Goal: Information Seeking & Learning: Learn about a topic

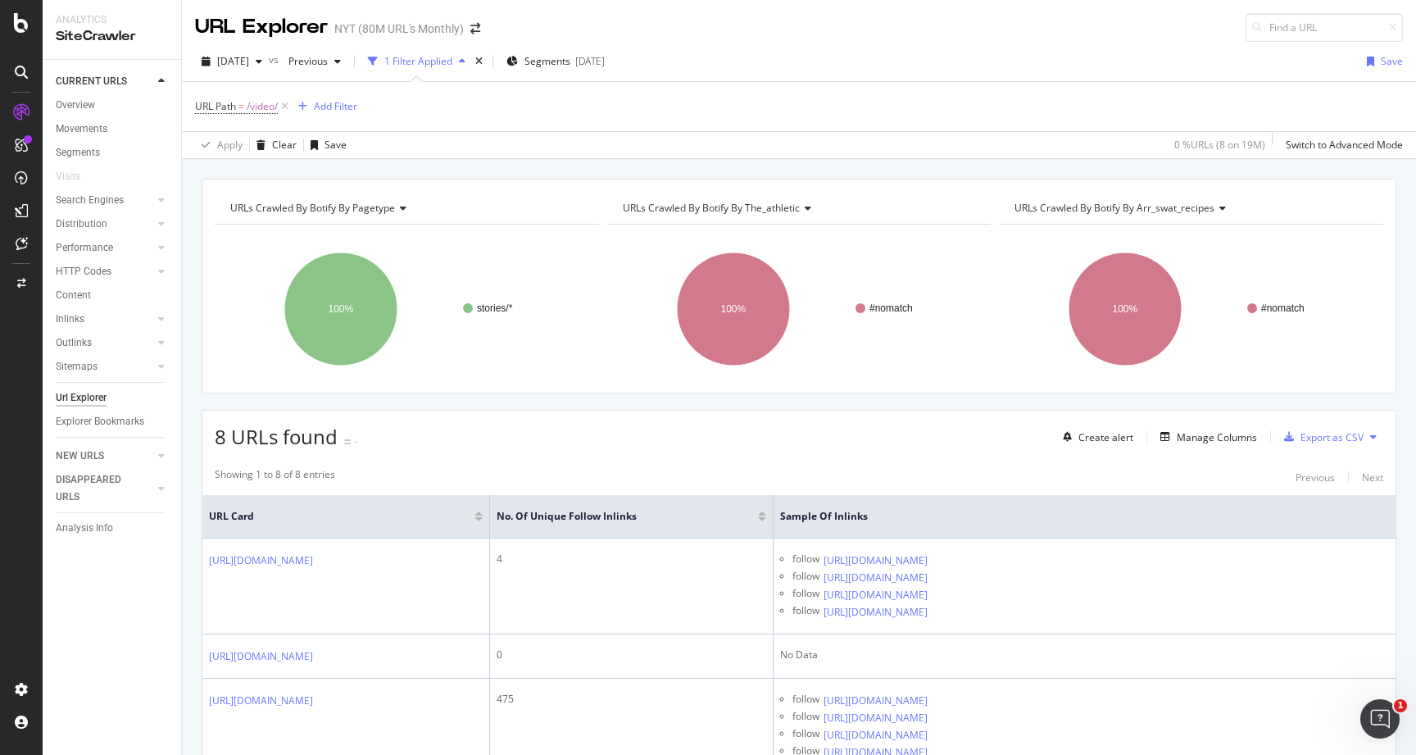
scroll to position [177, 0]
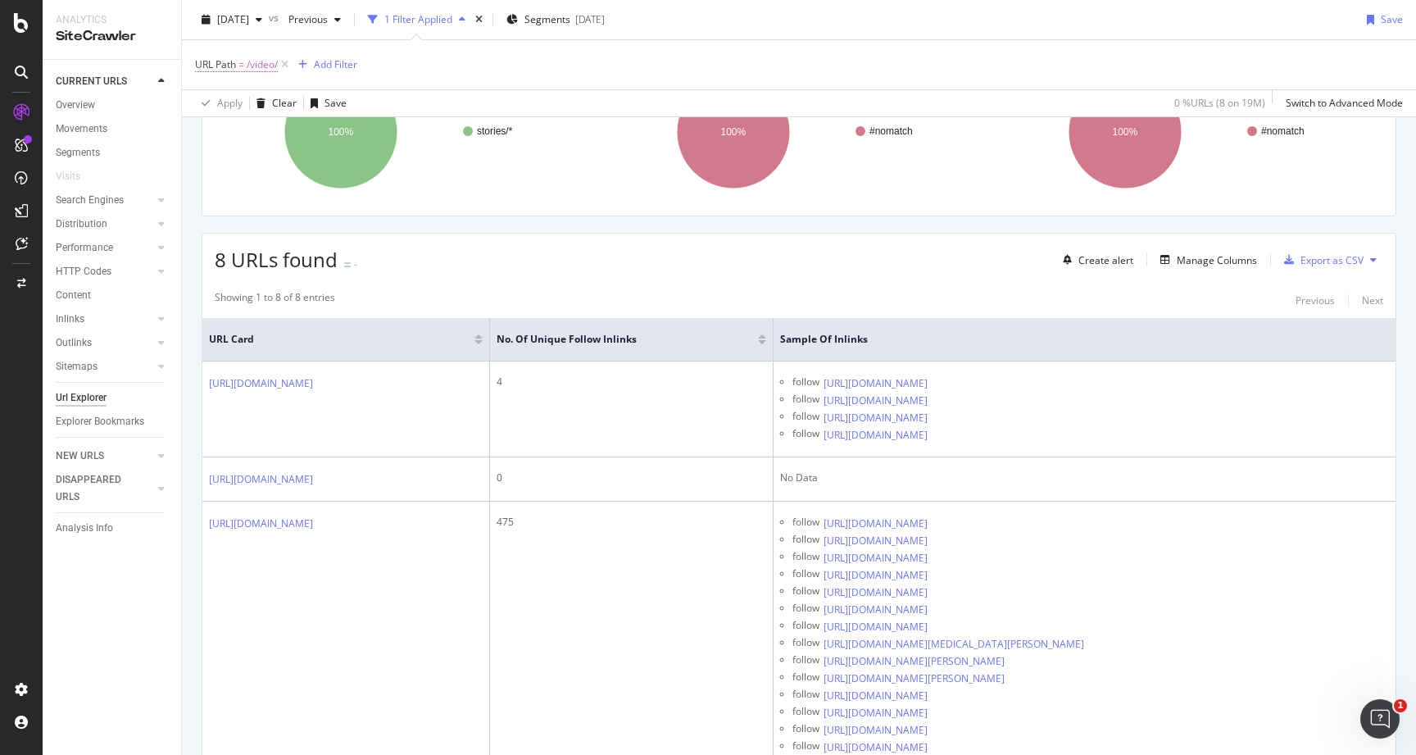
click at [256, 58] on span "/video/" at bounding box center [262, 64] width 31 height 23
click at [240, 107] on span "Equal to" at bounding box center [228, 103] width 37 height 14
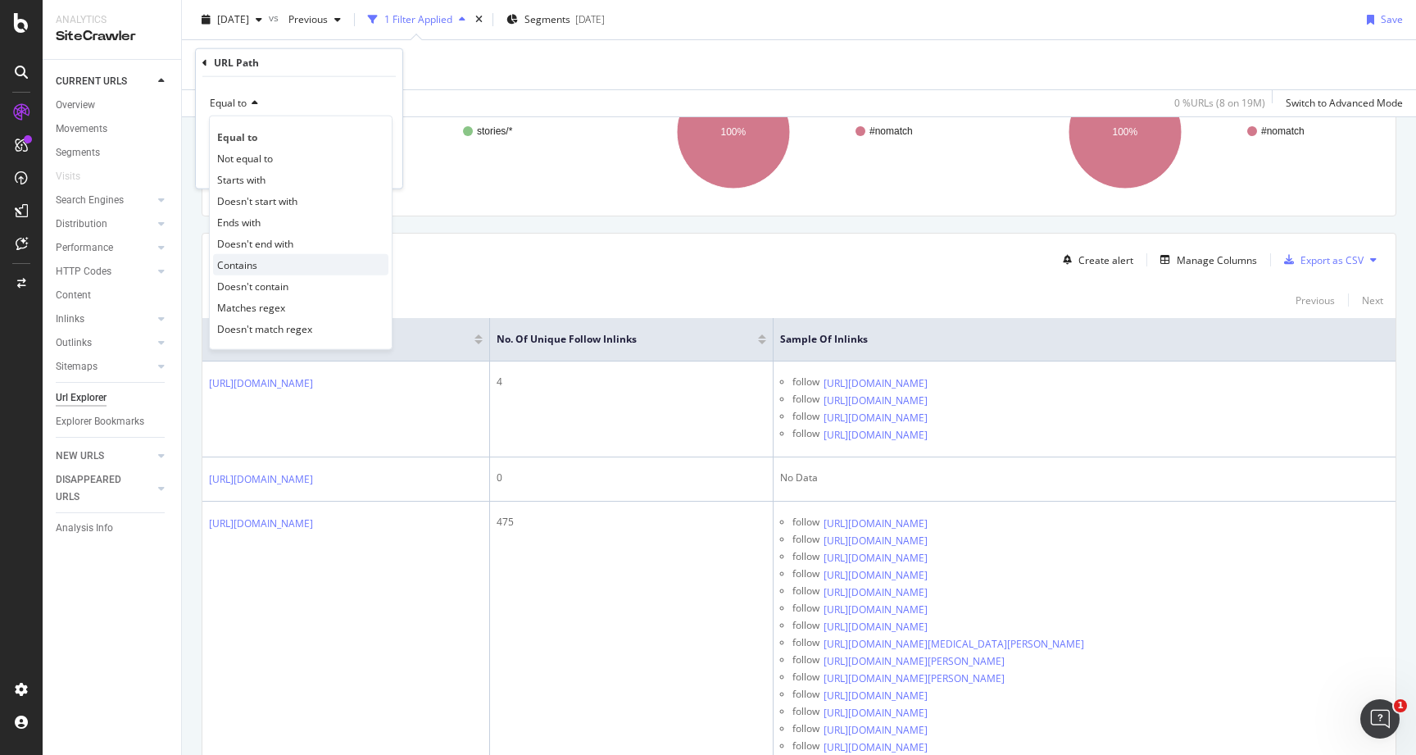
click at [236, 264] on span "Contains" at bounding box center [237, 264] width 40 height 14
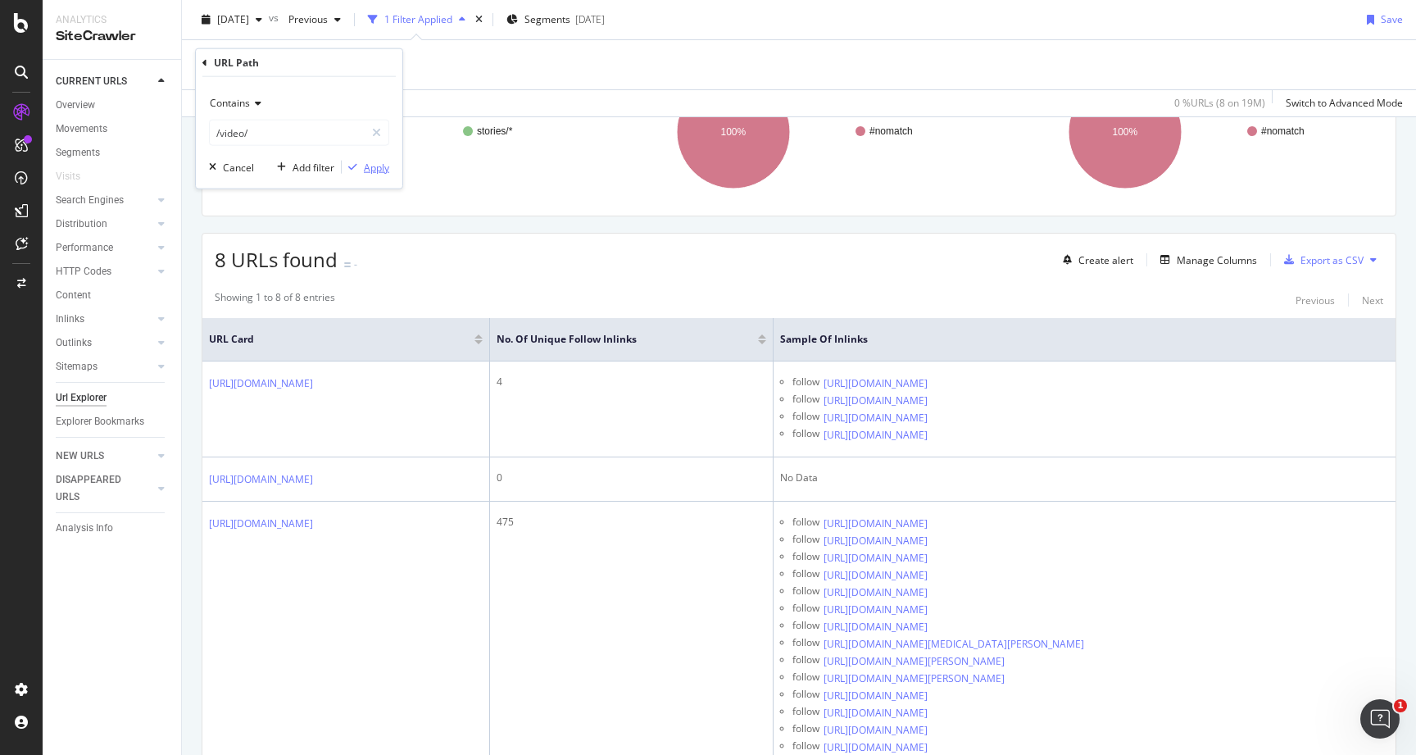
click at [378, 171] on div "Apply" at bounding box center [376, 167] width 25 height 14
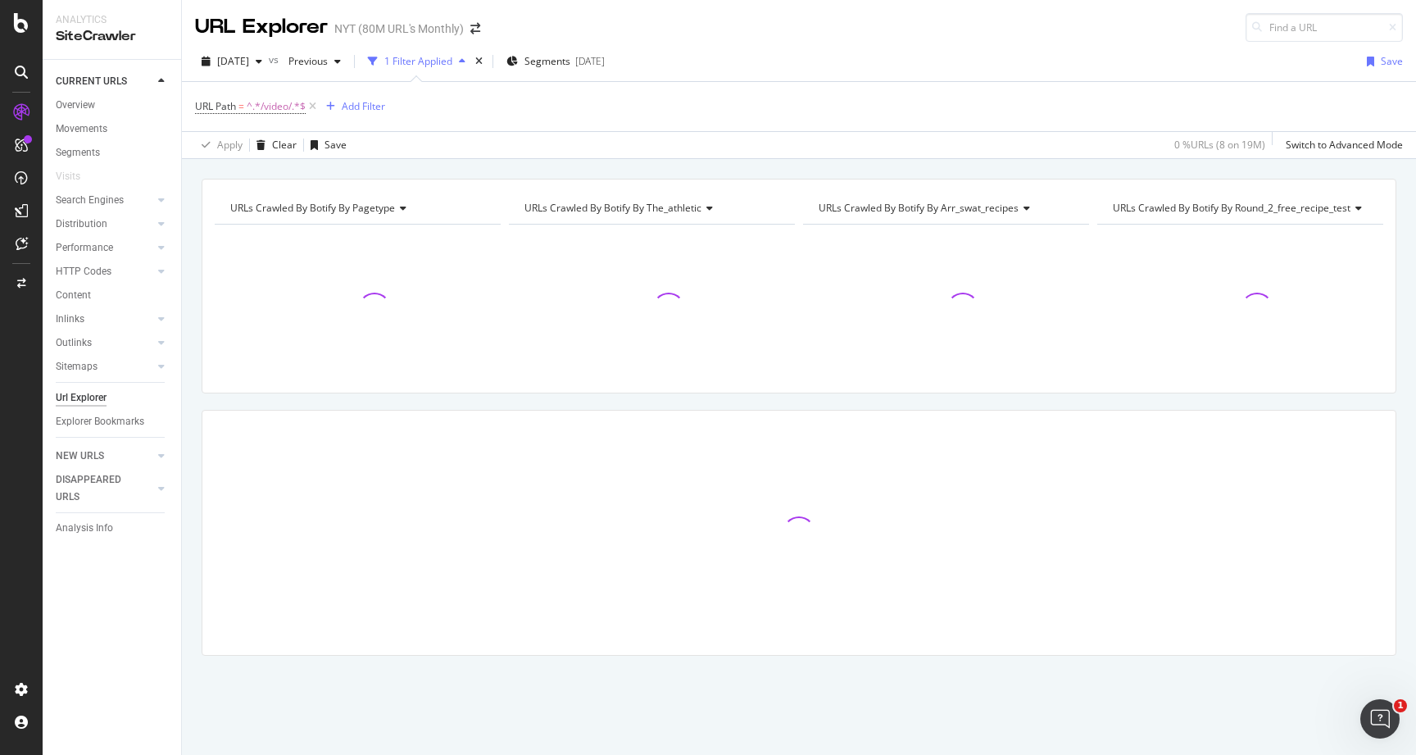
click at [268, 43] on div "2025 Sep. 8th vs Previous 1 Filter Applied Segments 2025-02-20 Save URL Path = …" at bounding box center [799, 100] width 1234 height 117
click at [249, 61] on span "2025 Sep. 8th" at bounding box center [233, 61] width 32 height 14
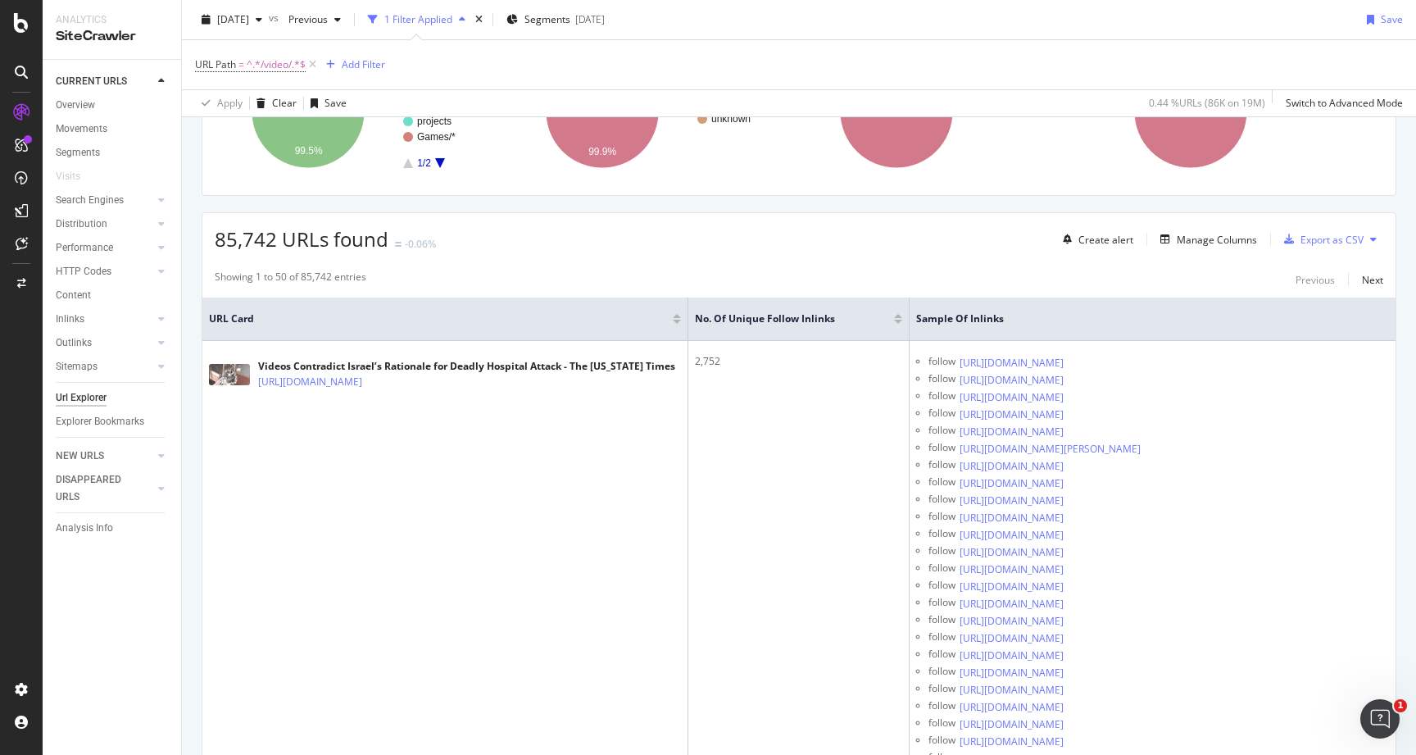
scroll to position [203, 0]
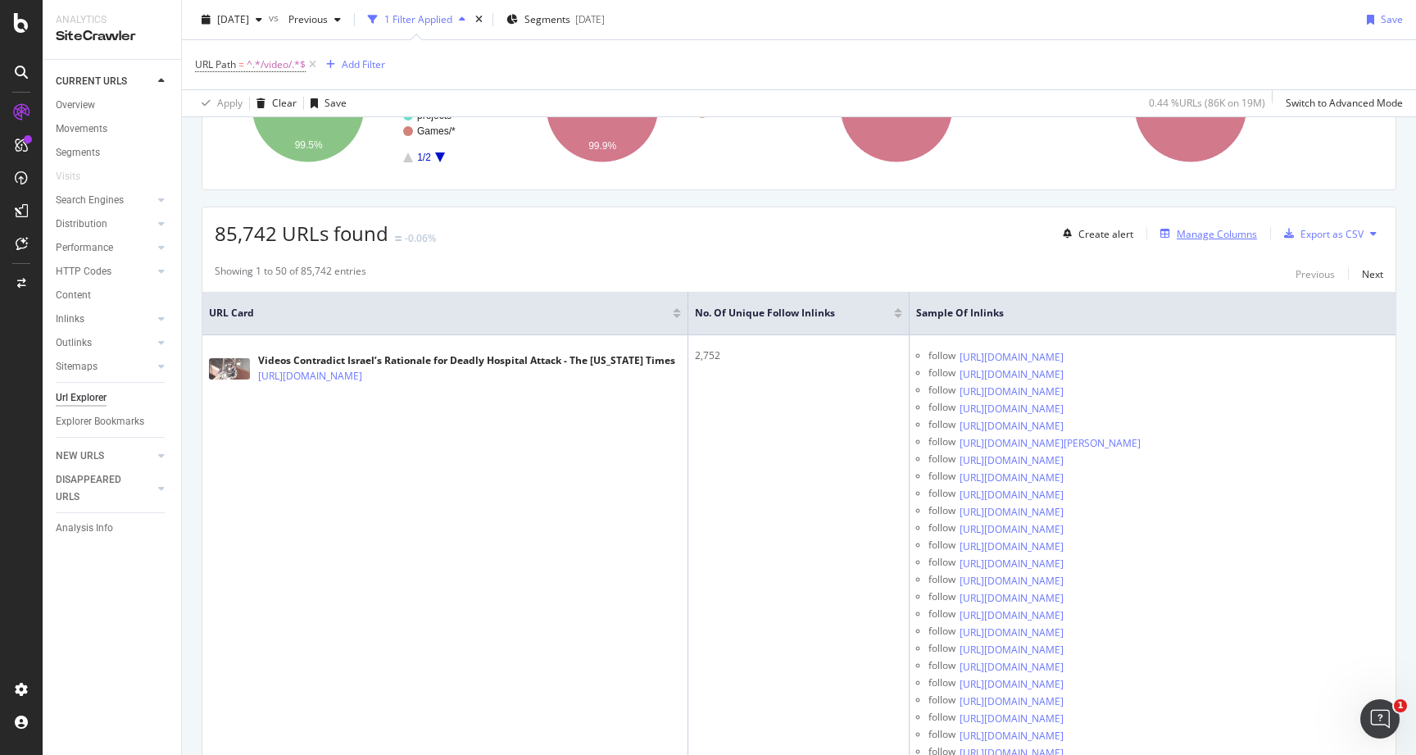
click at [1205, 239] on div "Manage Columns" at bounding box center [1205, 234] width 103 height 18
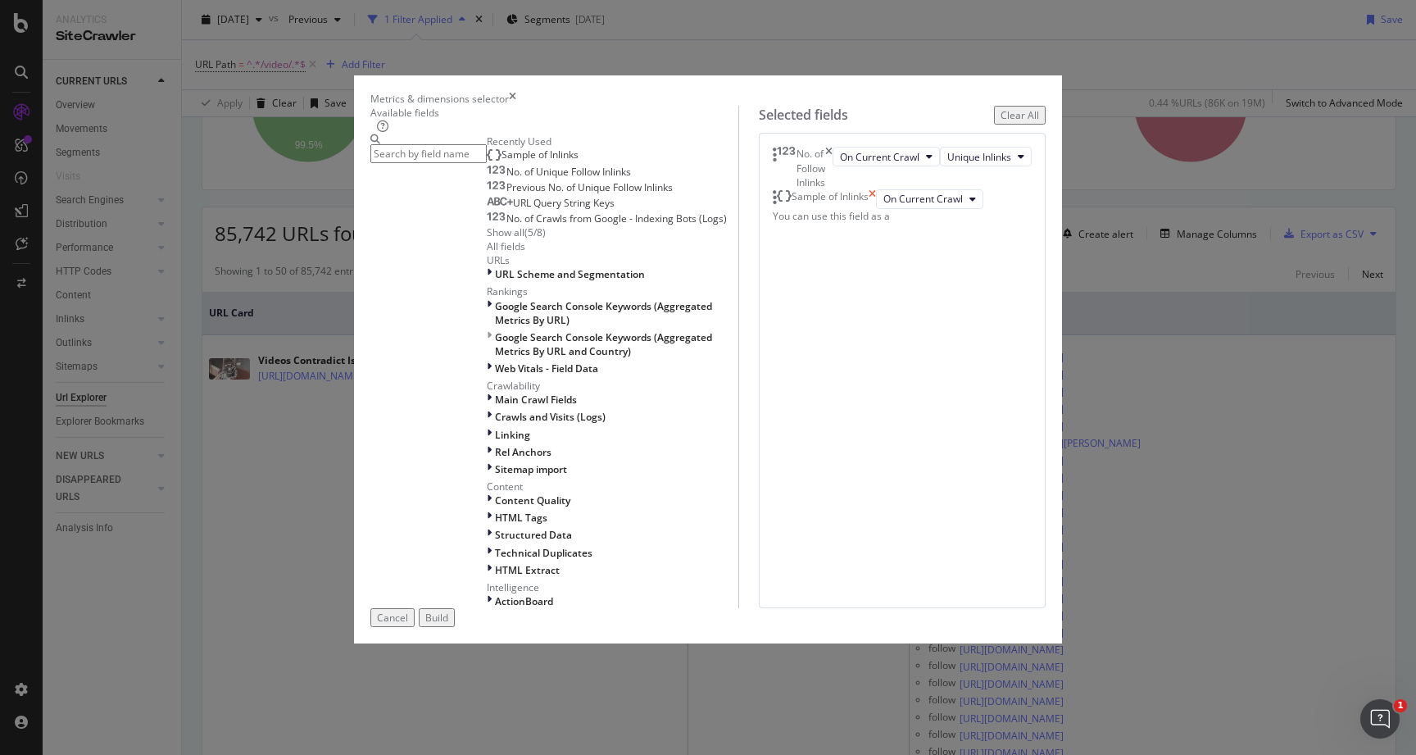
click at [876, 209] on icon "times" at bounding box center [872, 199] width 7 height 20
click at [448, 624] on div "Build" at bounding box center [436, 617] width 23 height 14
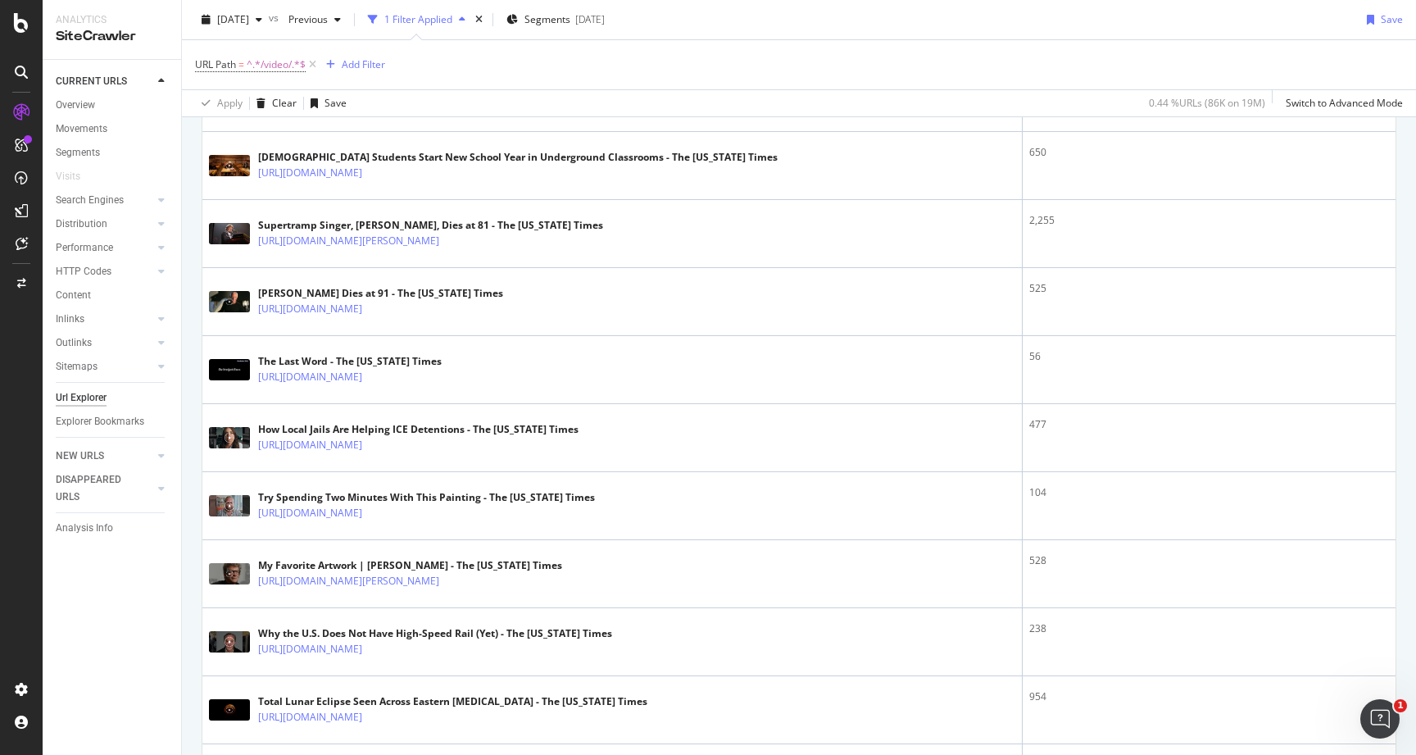
scroll to position [1904, 0]
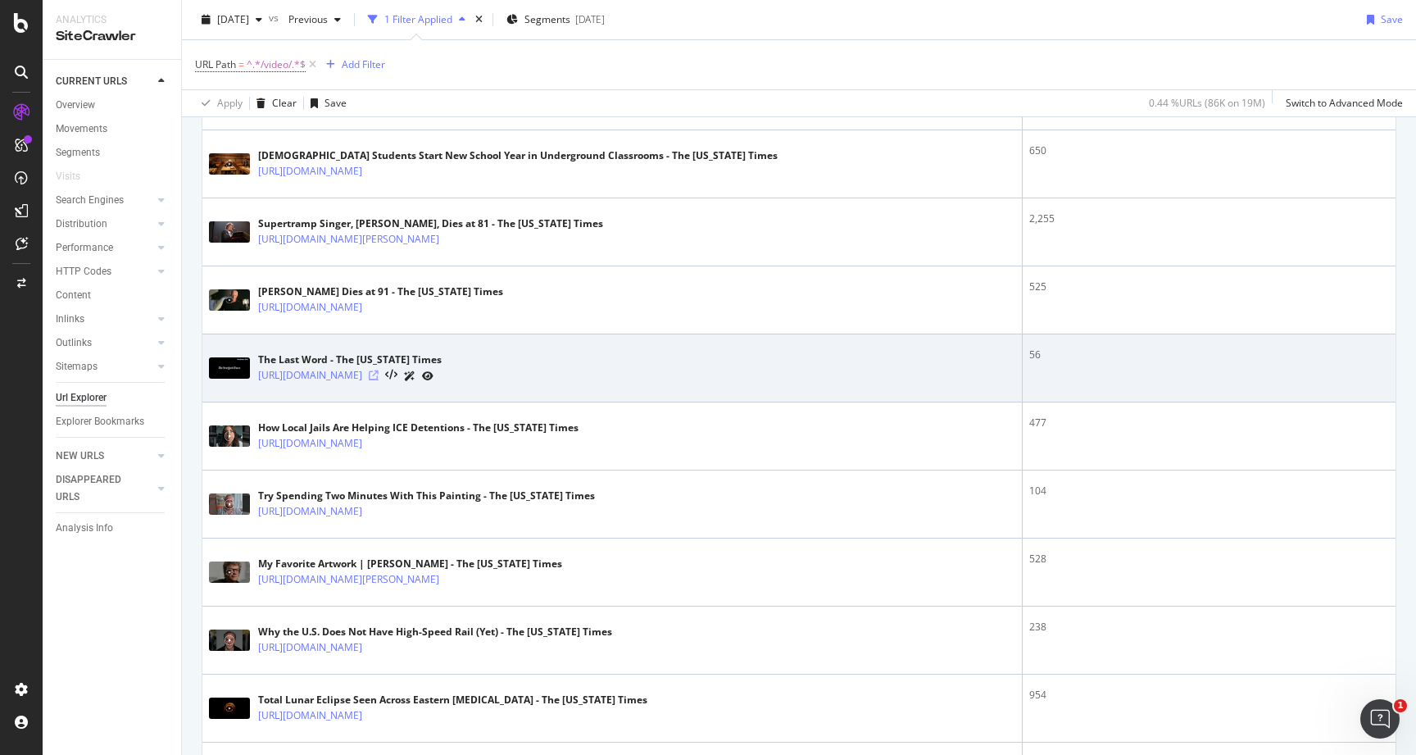
click at [379, 370] on icon at bounding box center [374, 375] width 10 height 10
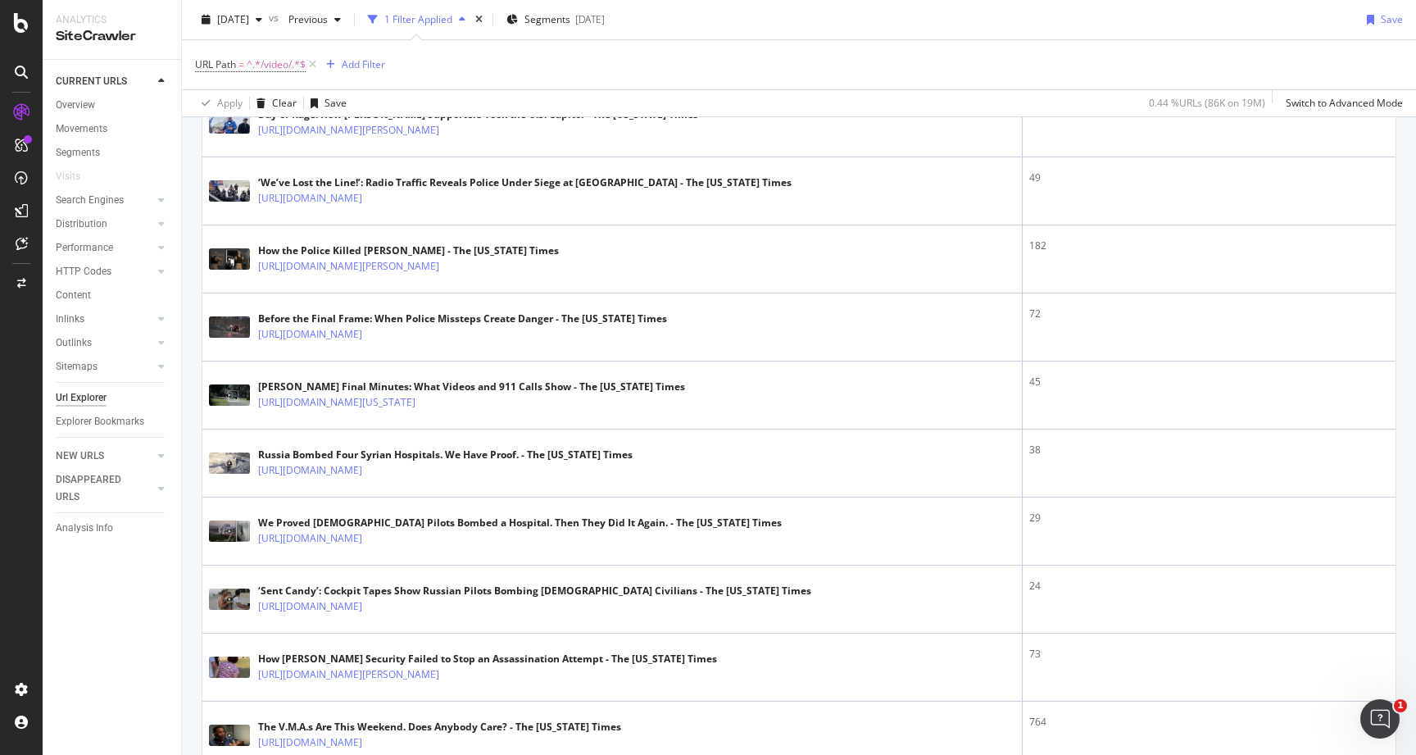
scroll to position [3262, 0]
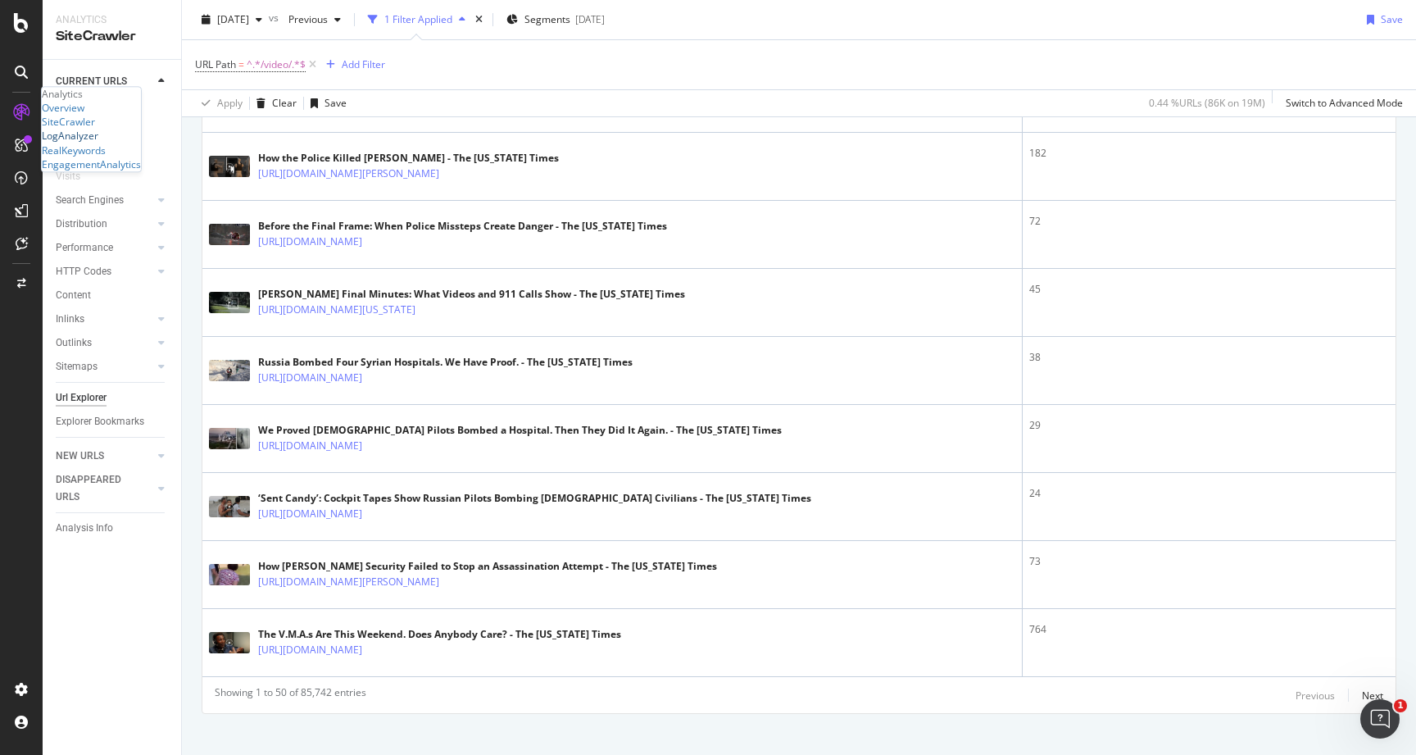
click at [74, 143] on div "LogAnalyzer" at bounding box center [70, 136] width 57 height 14
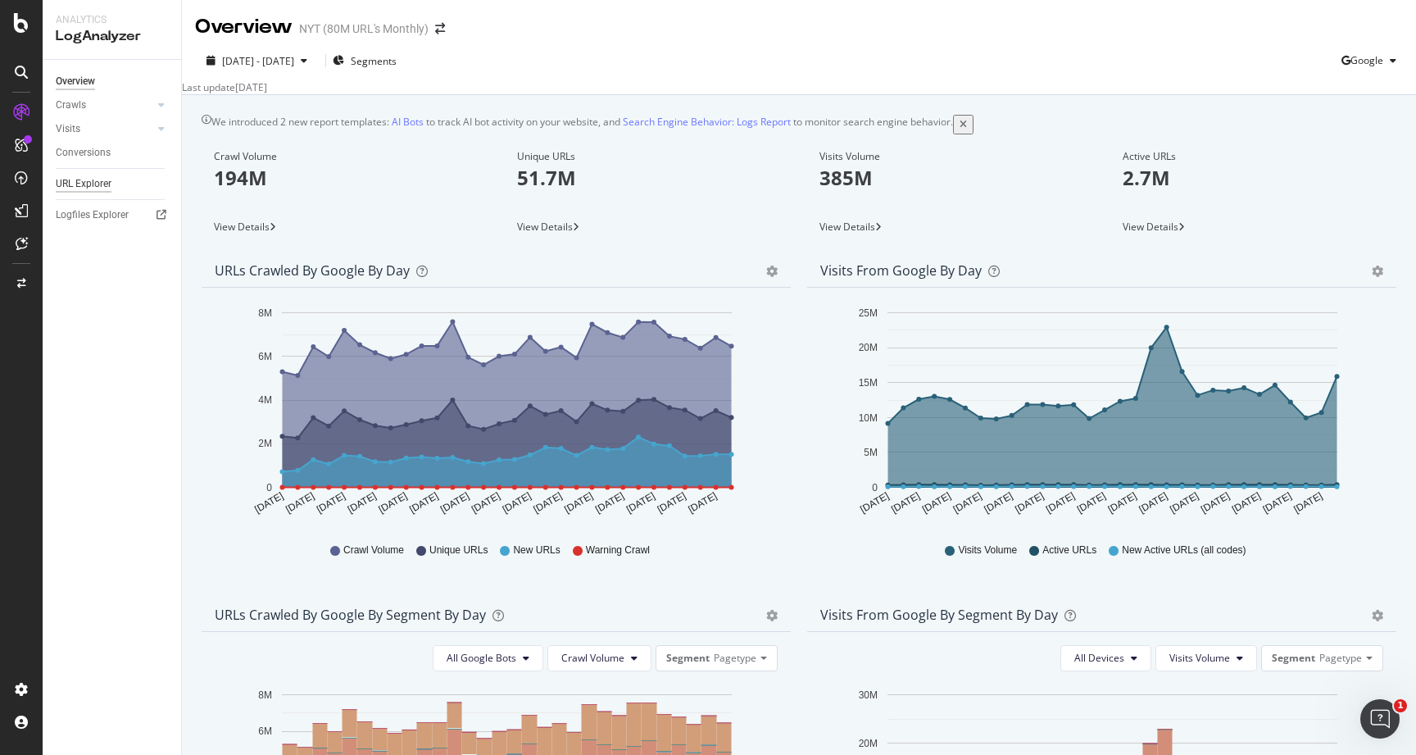
click at [85, 175] on div "URL Explorer" at bounding box center [84, 183] width 56 height 17
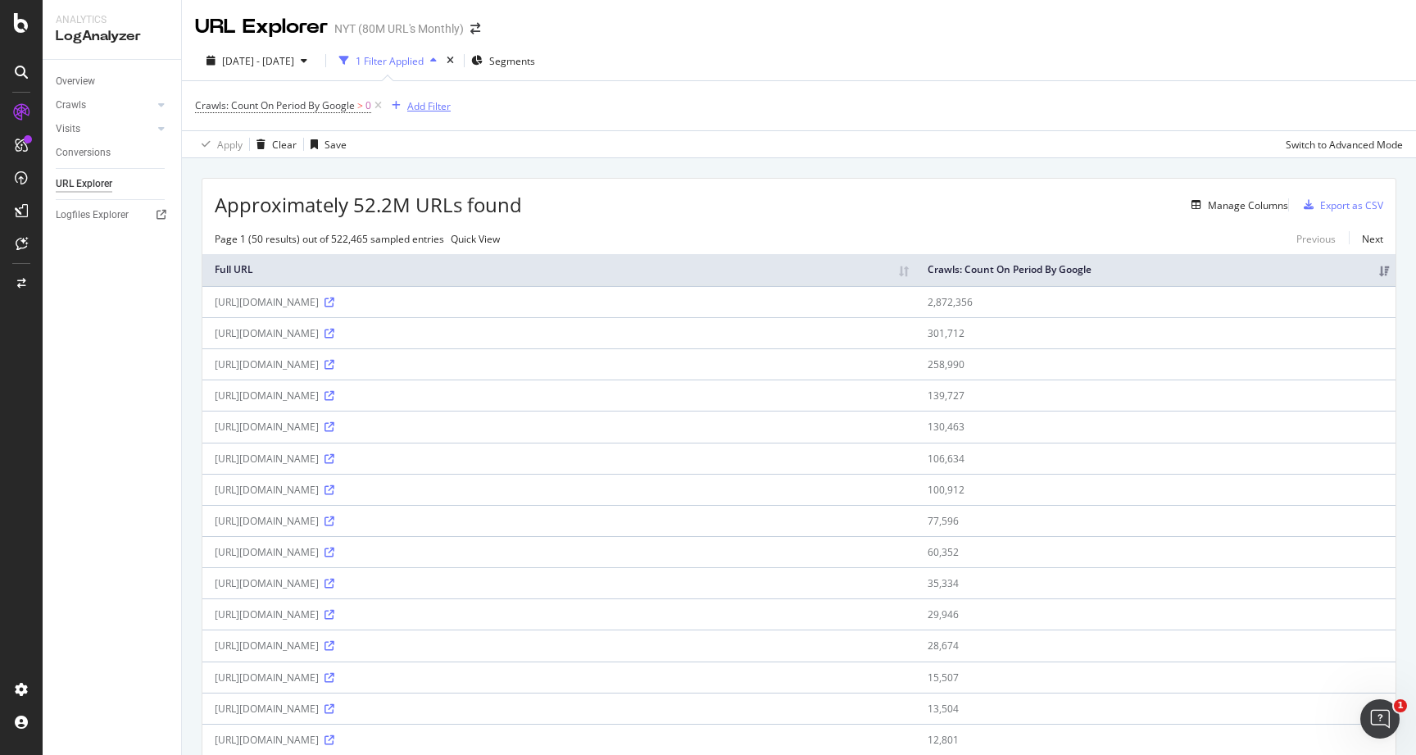
click at [424, 110] on div "Add Filter" at bounding box center [428, 106] width 43 height 14
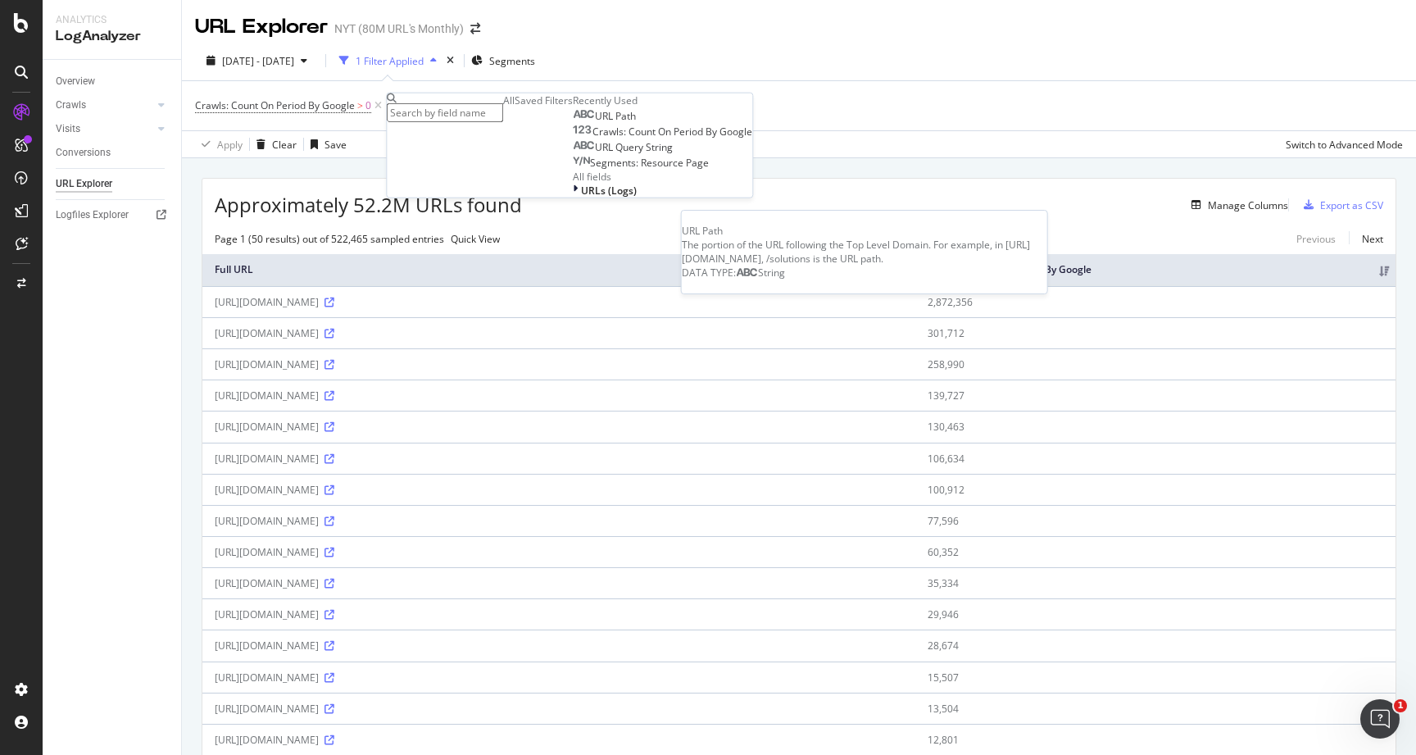
click at [595, 123] on span "URL Path" at bounding box center [615, 116] width 41 height 14
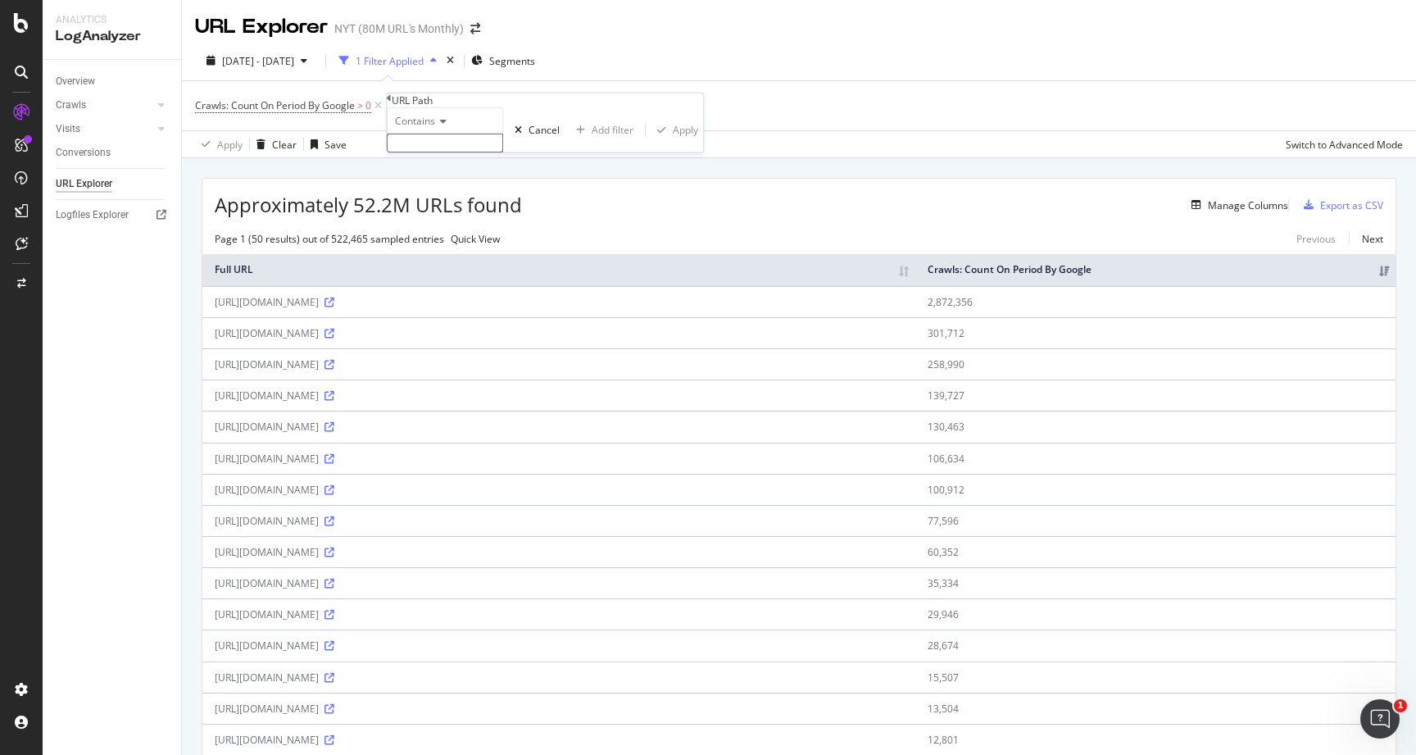
click at [434, 152] on input "text" at bounding box center [445, 143] width 116 height 19
type input "/video/"
click at [673, 142] on div "Apply" at bounding box center [685, 135] width 25 height 14
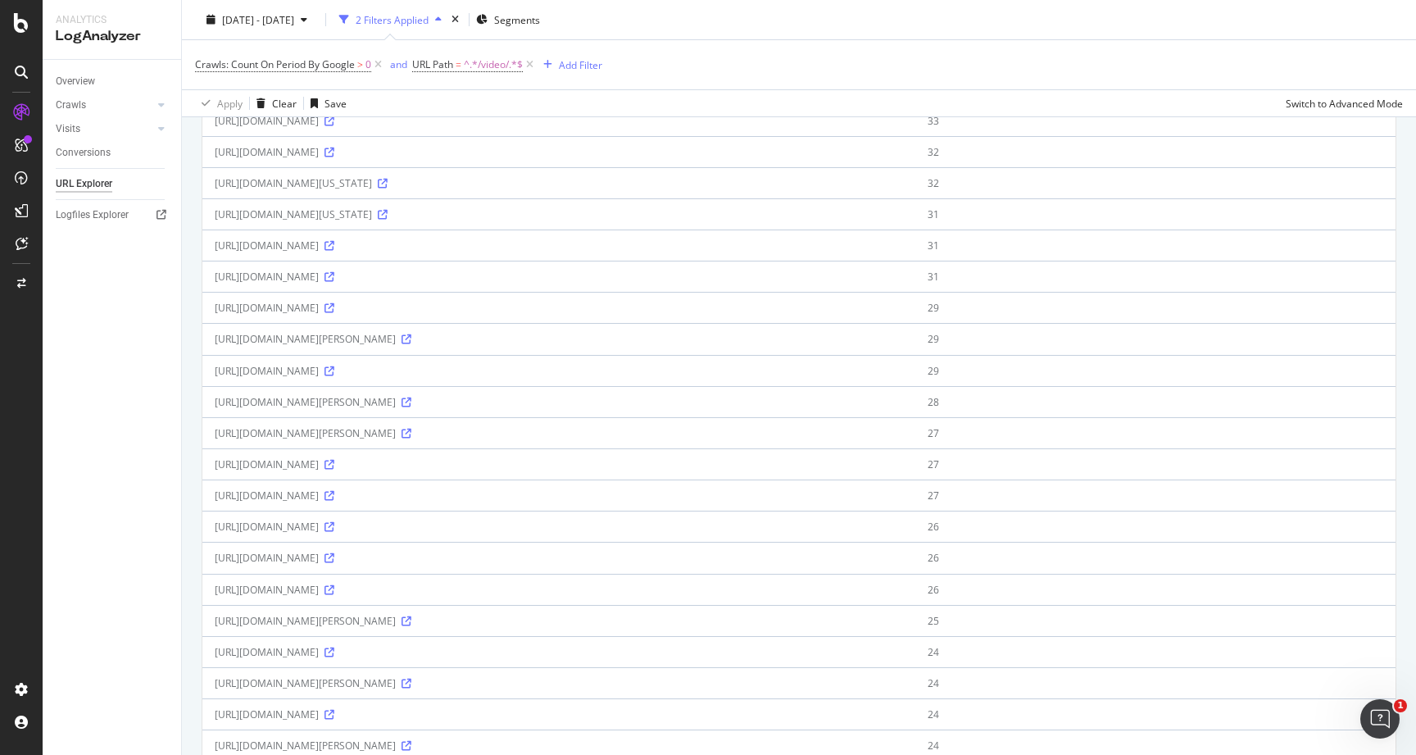
scroll to position [1164, 0]
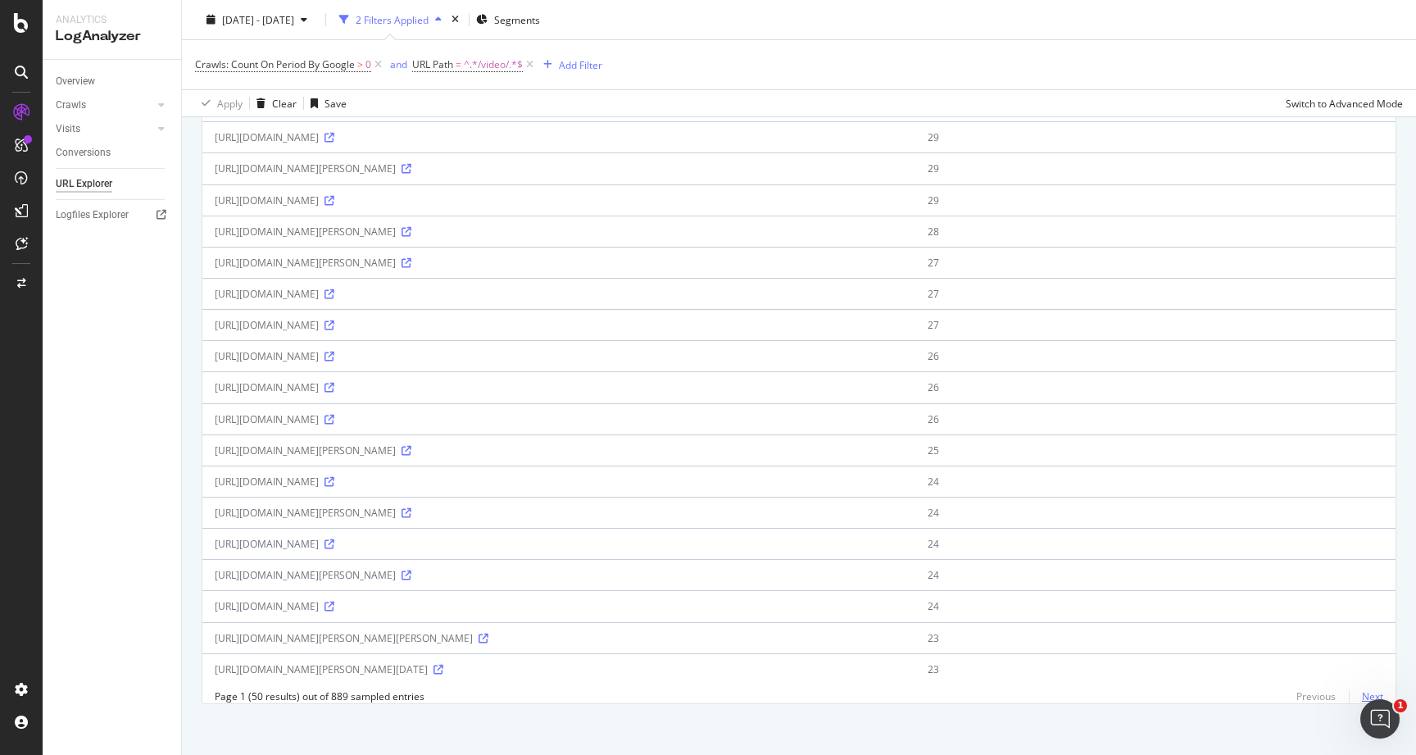
click at [1369, 688] on link "Next" at bounding box center [1366, 696] width 34 height 24
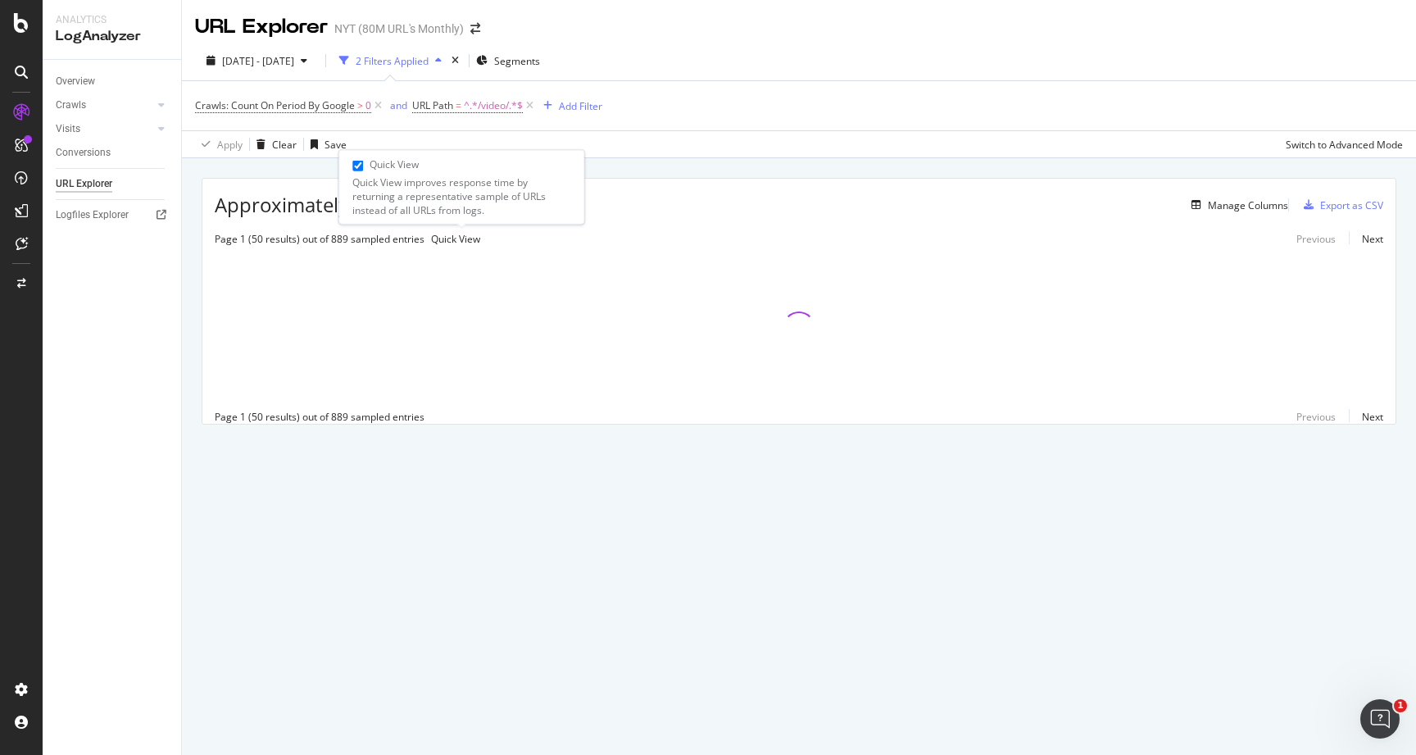
click at [461, 246] on span "Quick View" at bounding box center [455, 239] width 49 height 14
click at [363, 161] on input "checkbox" at bounding box center [357, 166] width 11 height 11
checkbox input "true"
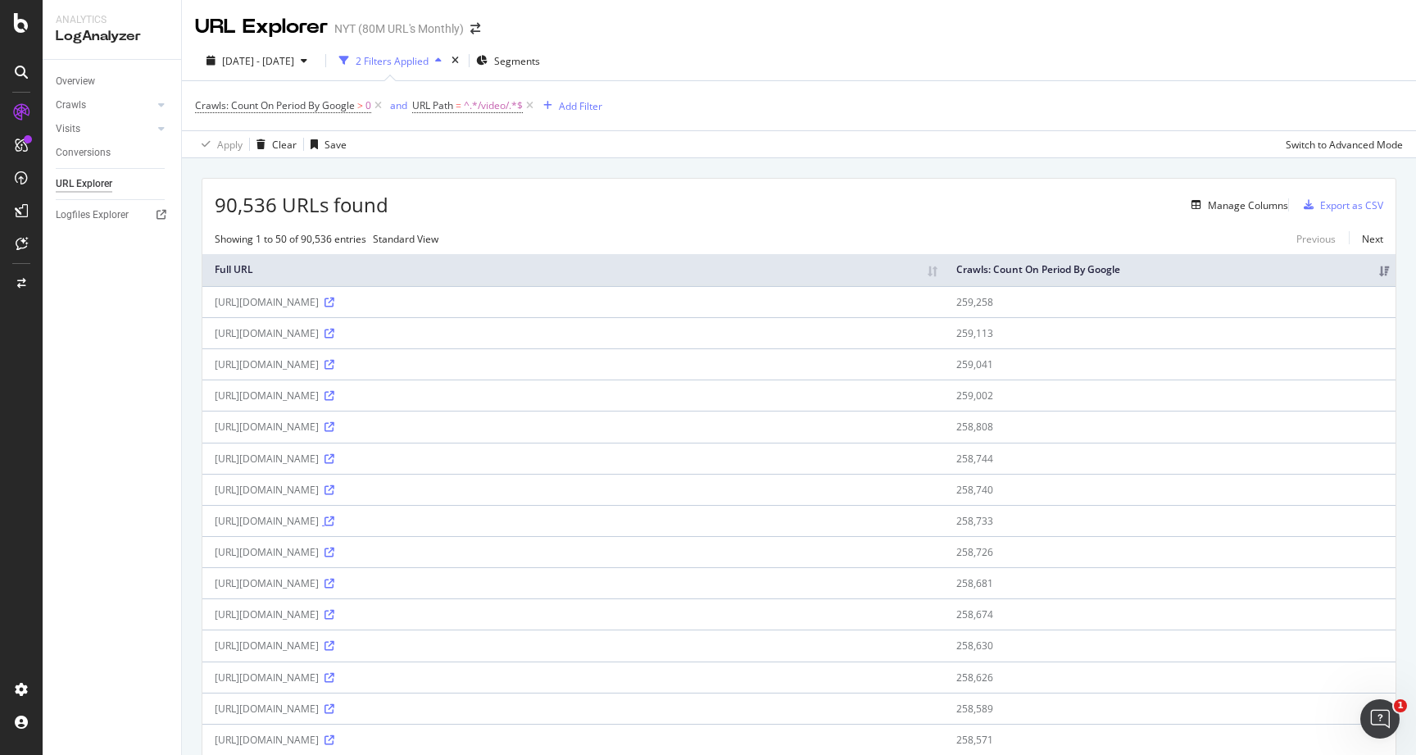
click at [334, 522] on icon at bounding box center [329, 521] width 10 height 10
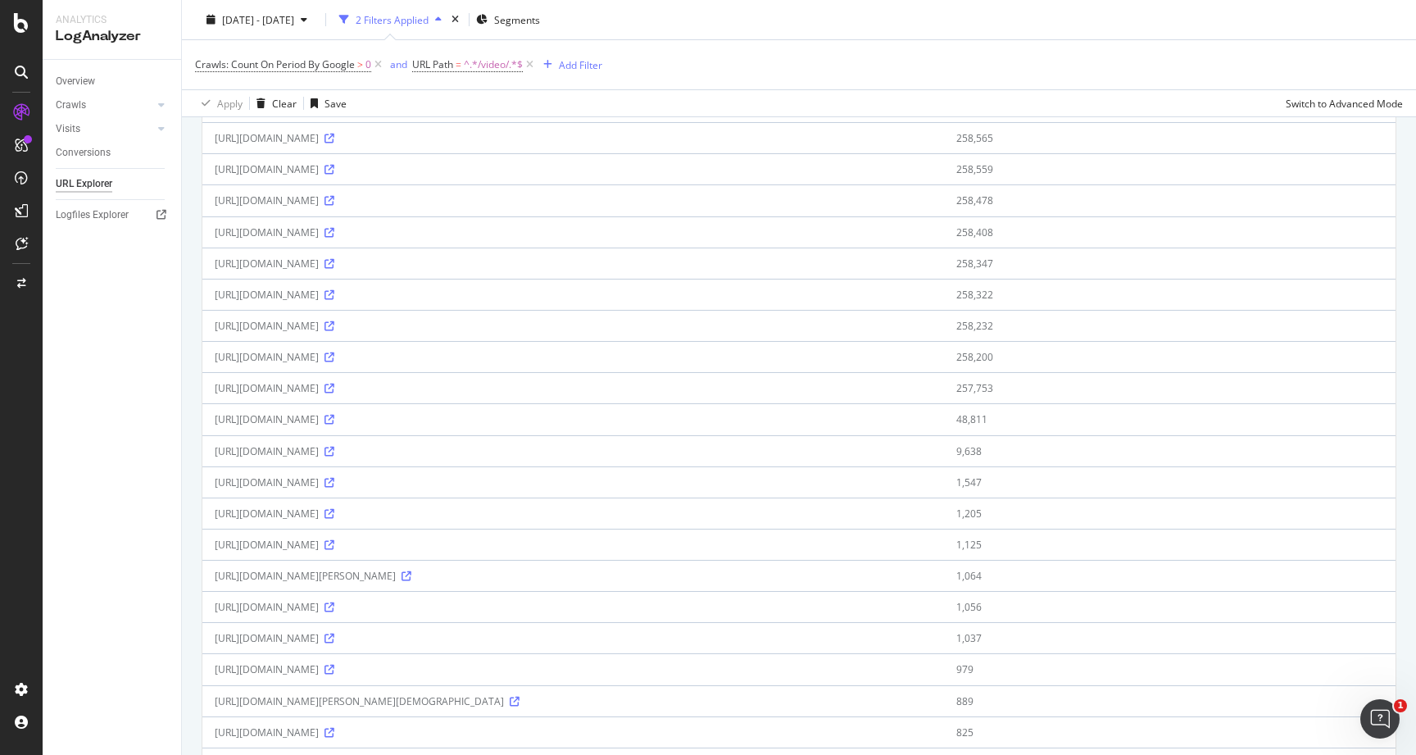
scroll to position [689, 0]
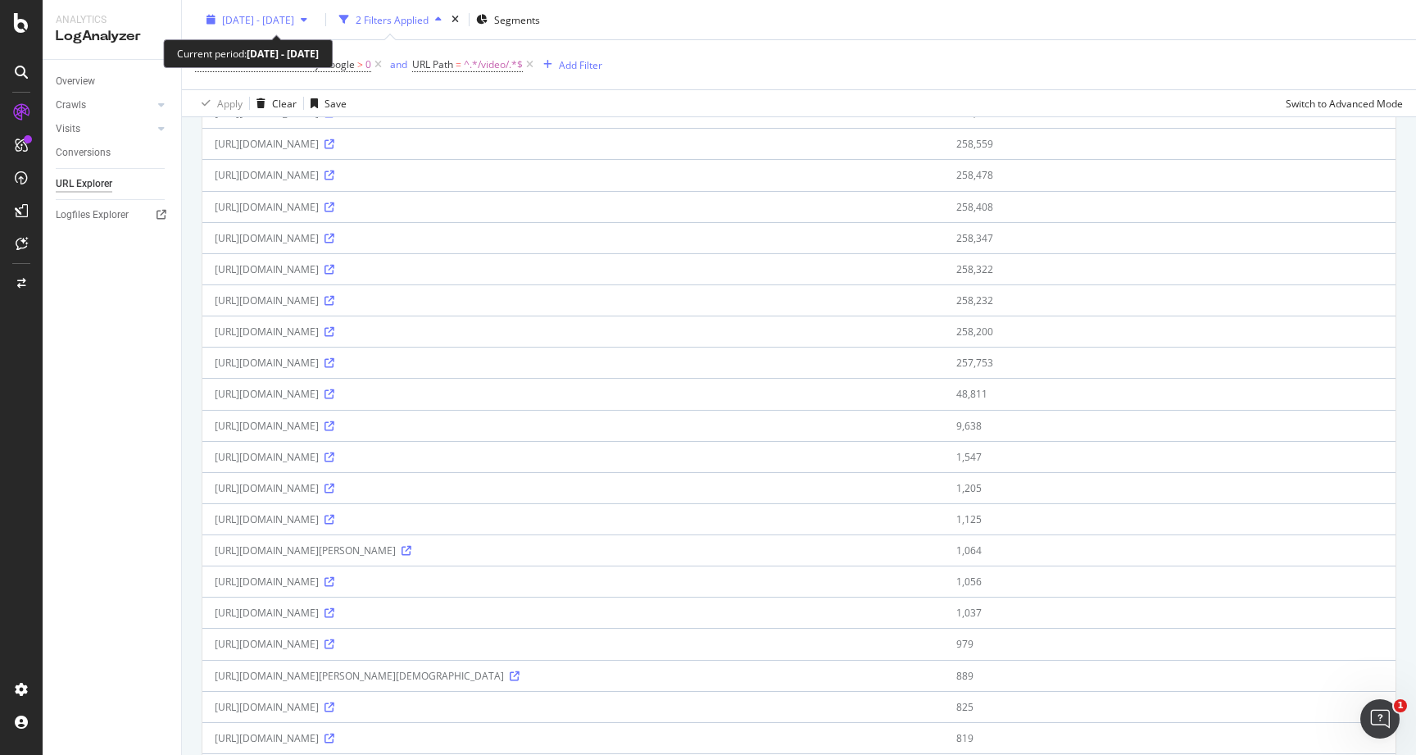
click at [294, 13] on span "2025 Aug. 24th - Sep. 22nd" at bounding box center [258, 19] width 72 height 14
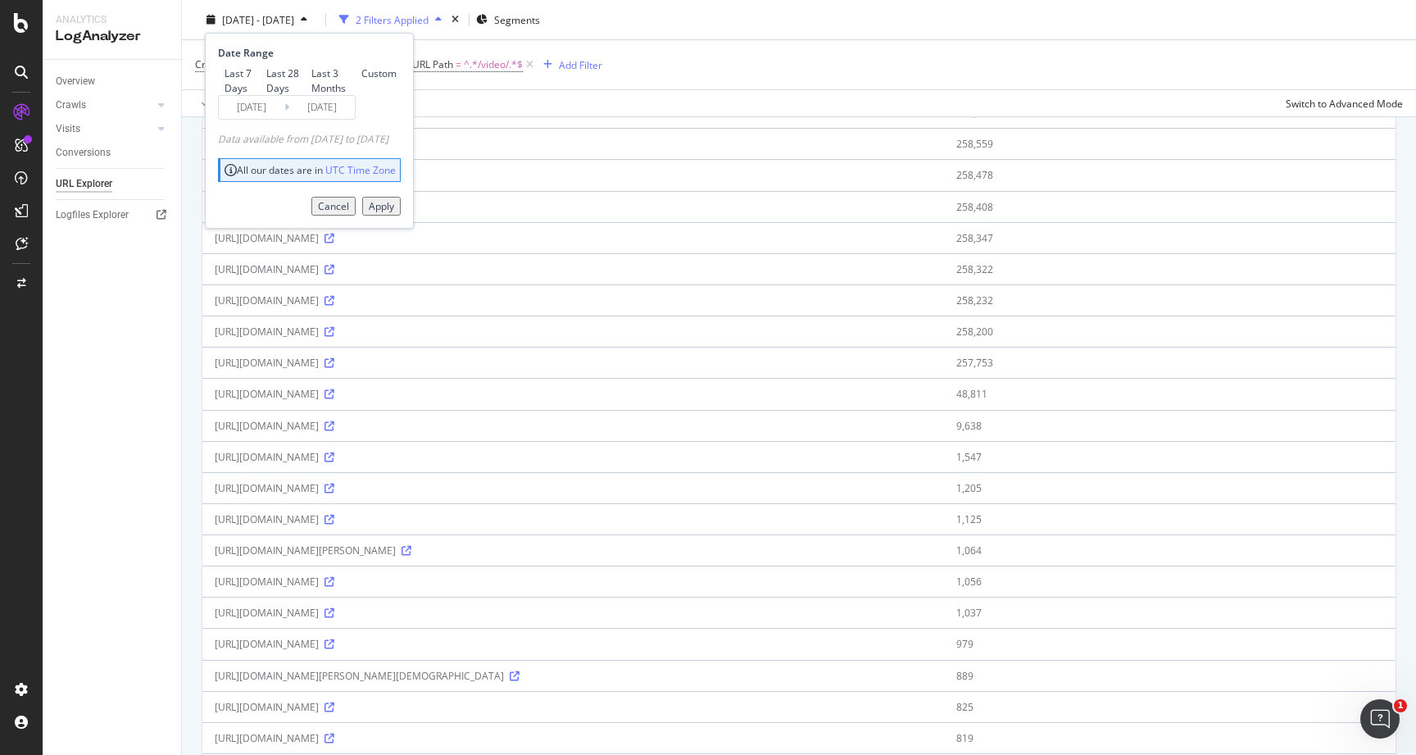
click at [86, 365] on div "Overview Crawls Daily Distribution Segments Distribution HTTP Codes Resources V…" at bounding box center [112, 407] width 138 height 695
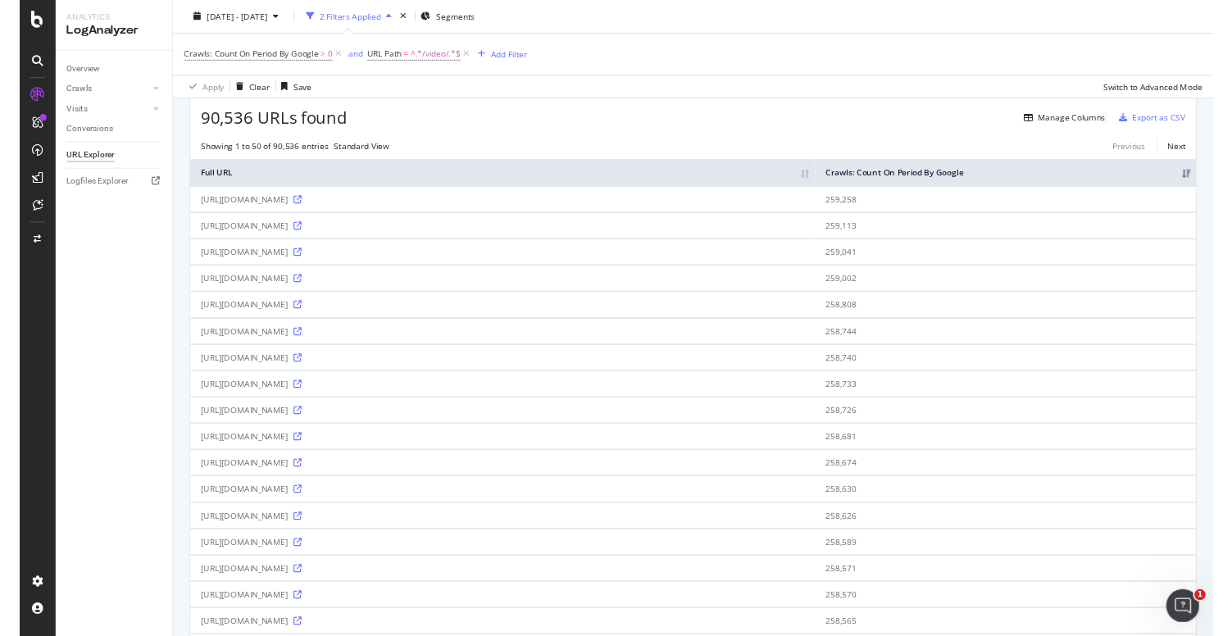
scroll to position [64, 0]
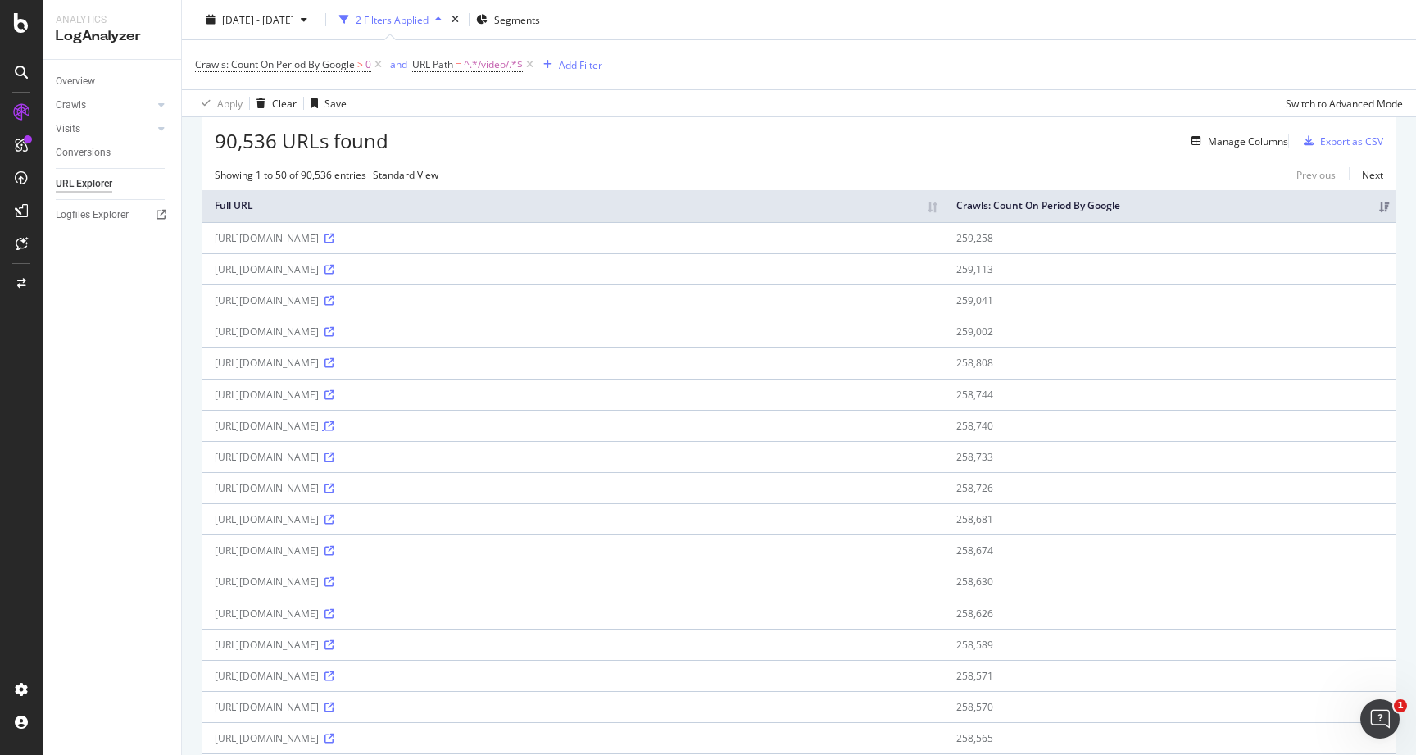
click at [334, 426] on icon at bounding box center [329, 426] width 10 height 10
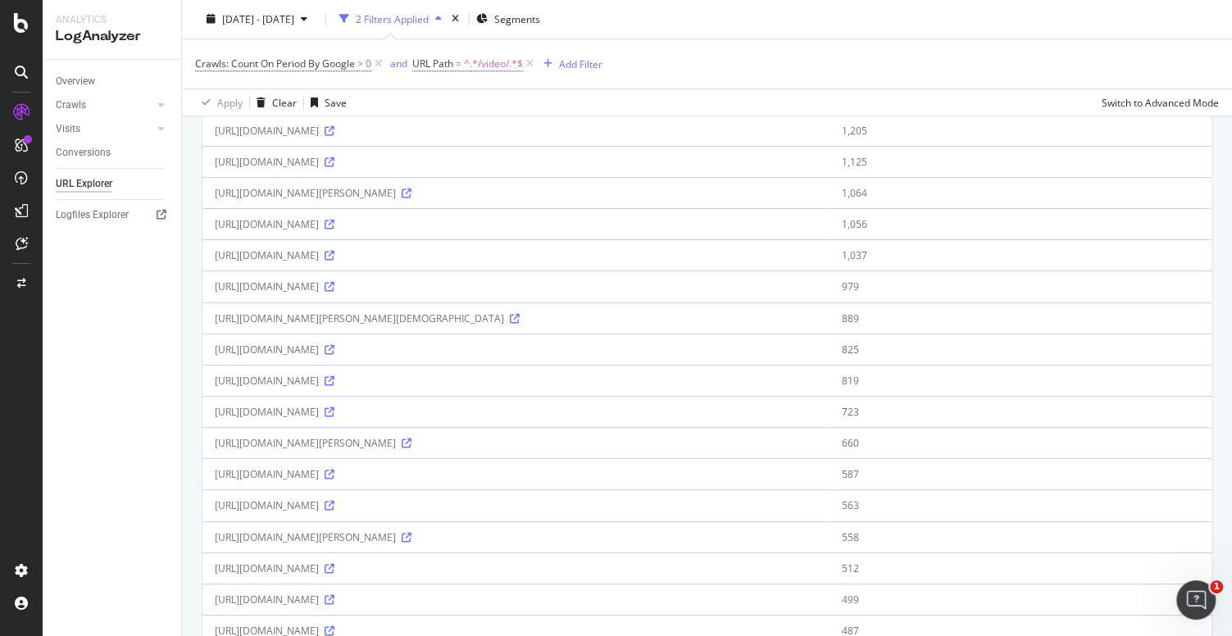
scroll to position [1283, 0]
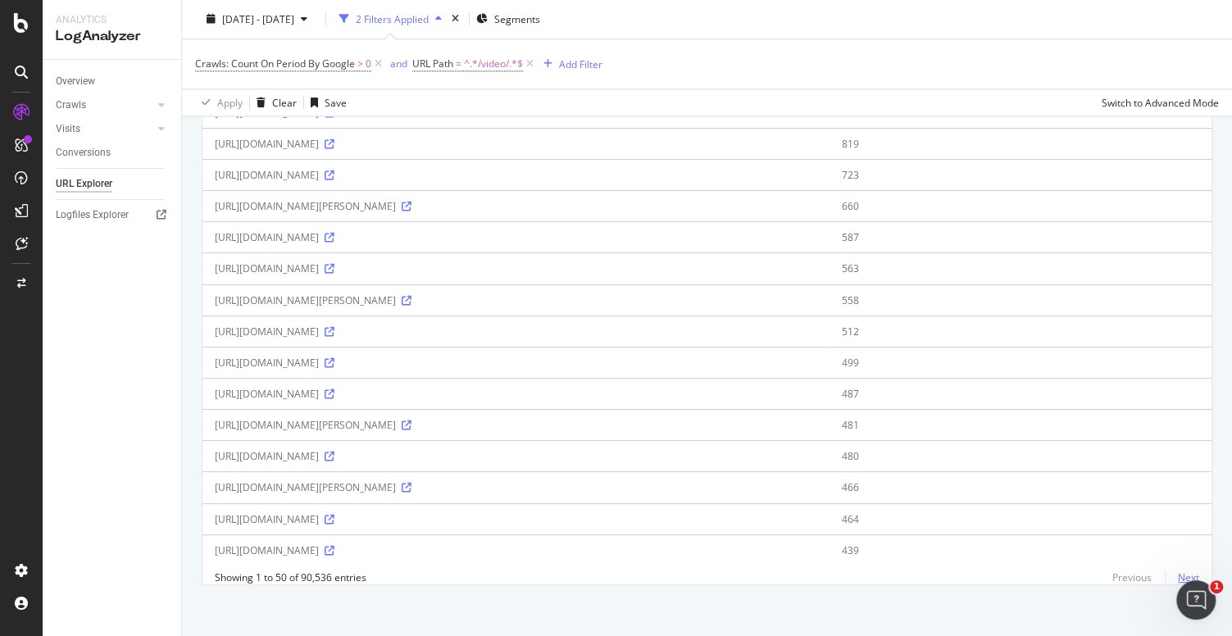
click at [1191, 574] on link "Next" at bounding box center [1181, 577] width 34 height 24
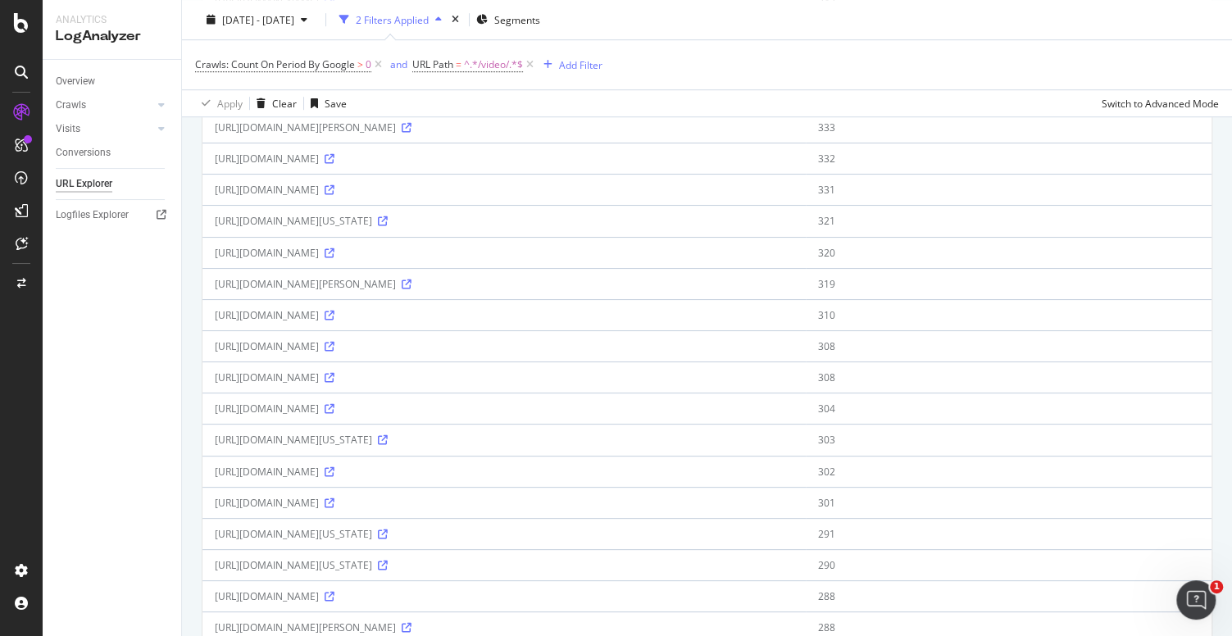
scroll to position [669, 0]
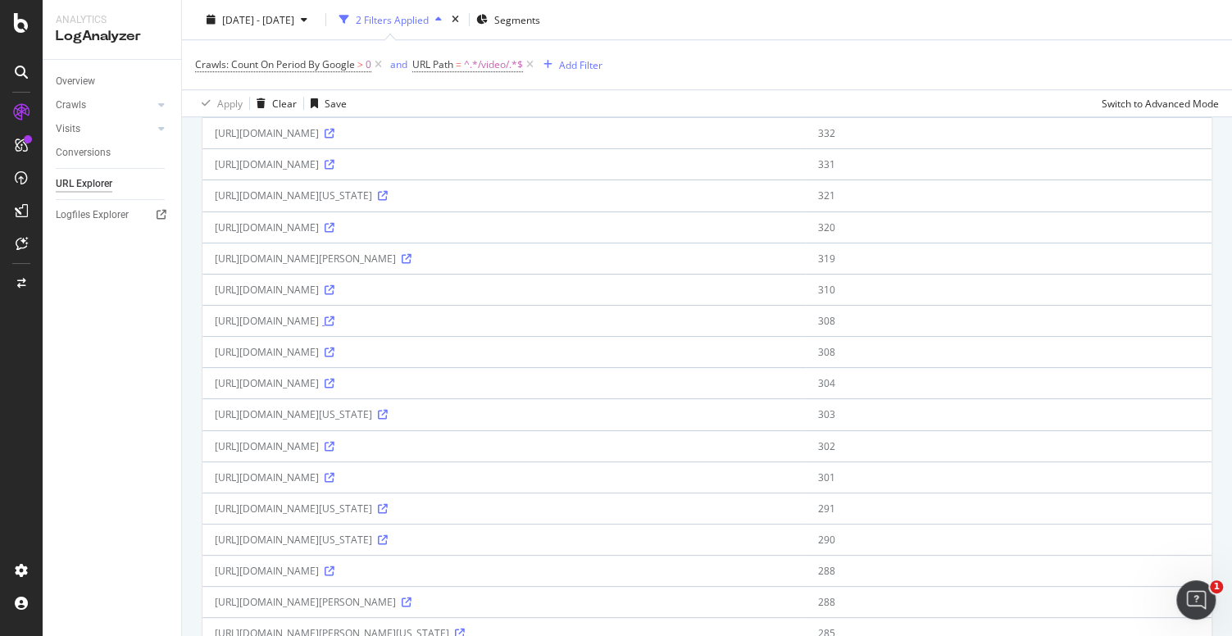
click at [334, 318] on icon at bounding box center [329, 321] width 10 height 10
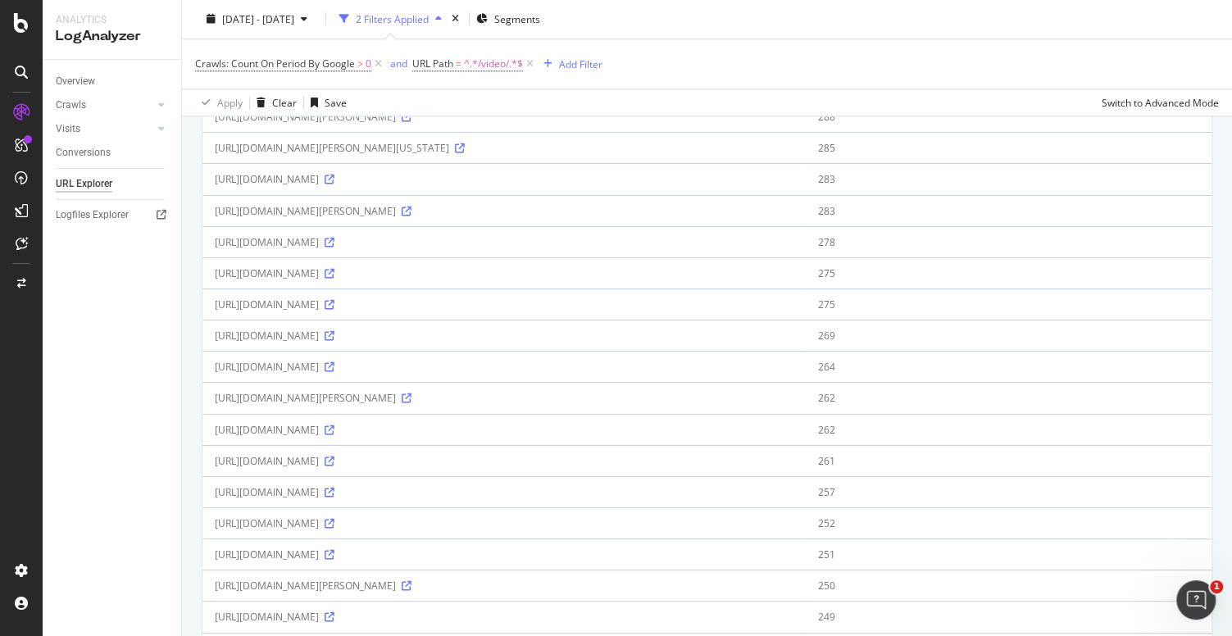
scroll to position [1283, 0]
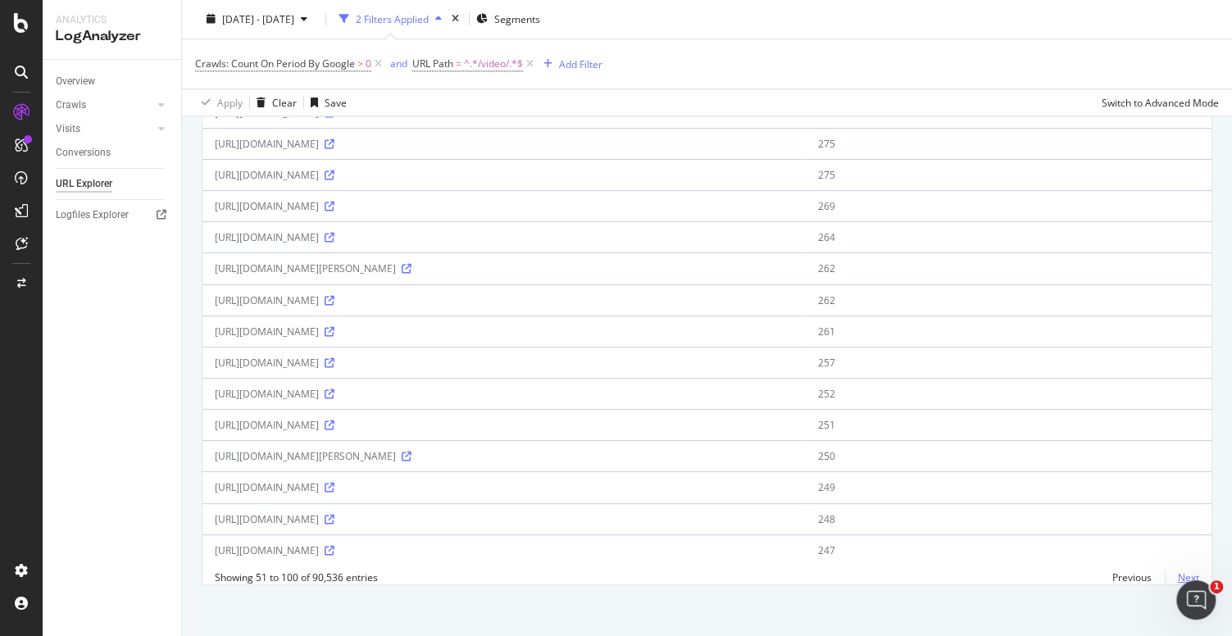
click at [1186, 572] on link "Next" at bounding box center [1181, 577] width 34 height 24
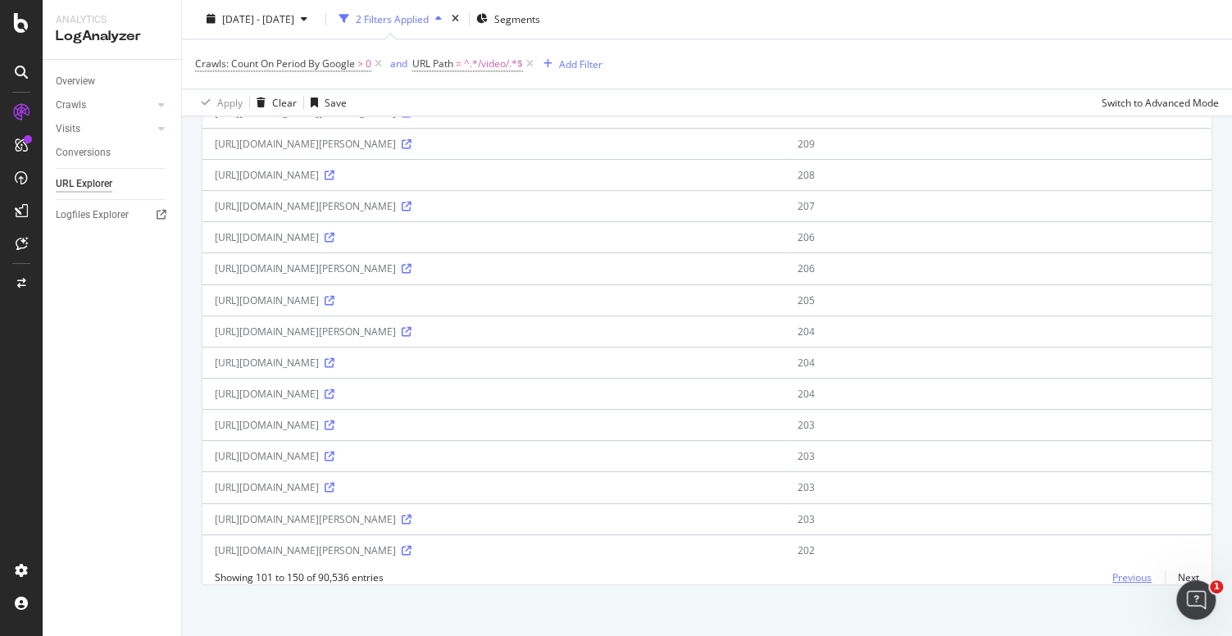
click at [1126, 569] on link "Previous" at bounding box center [1132, 577] width 66 height 24
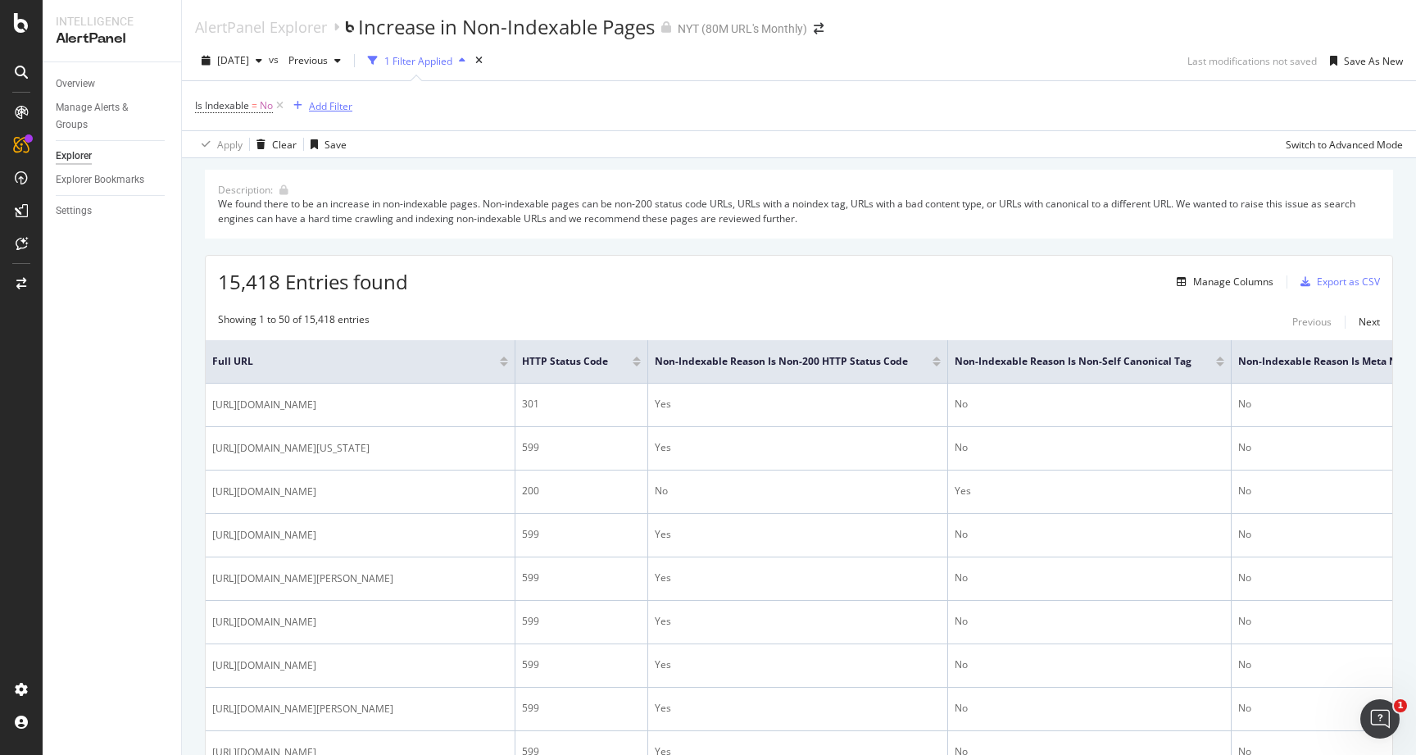
click at [324, 101] on div "Add Filter" at bounding box center [330, 106] width 43 height 14
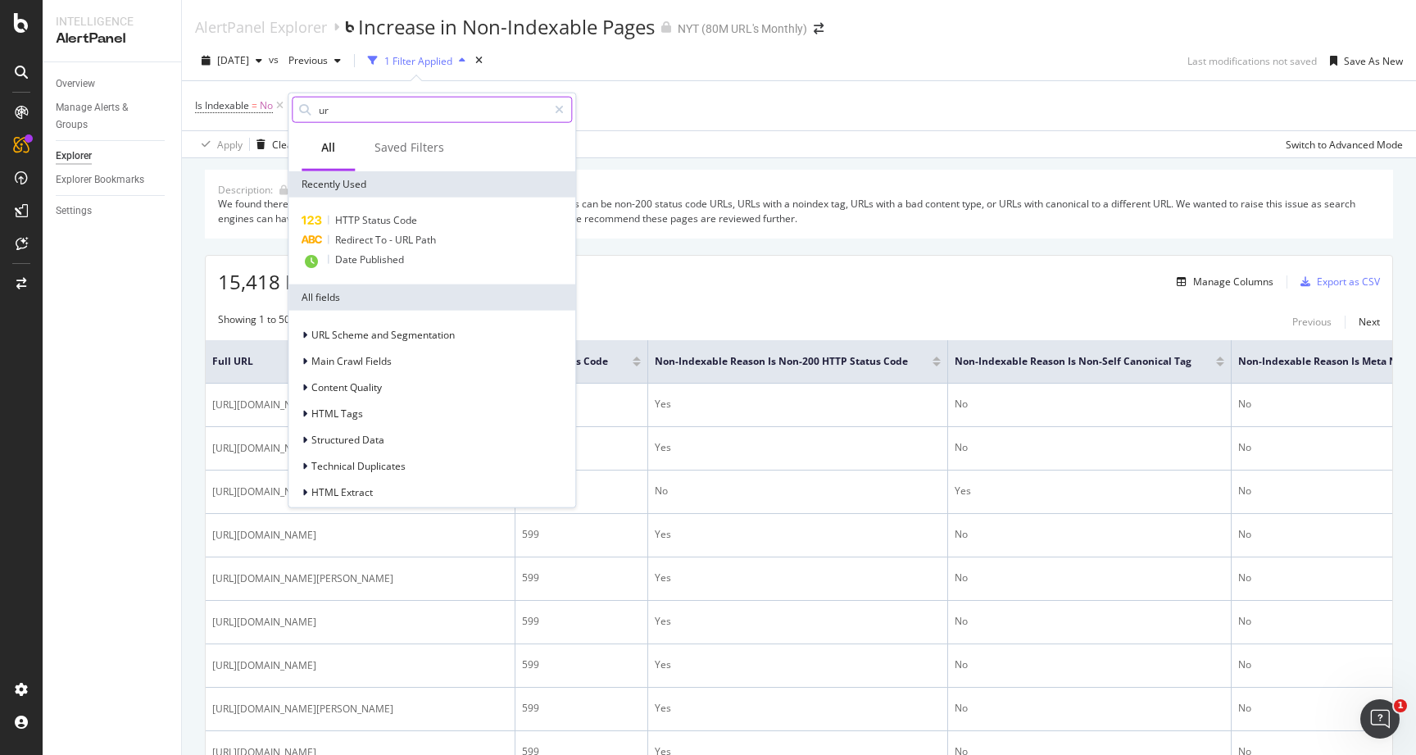
type input "url"
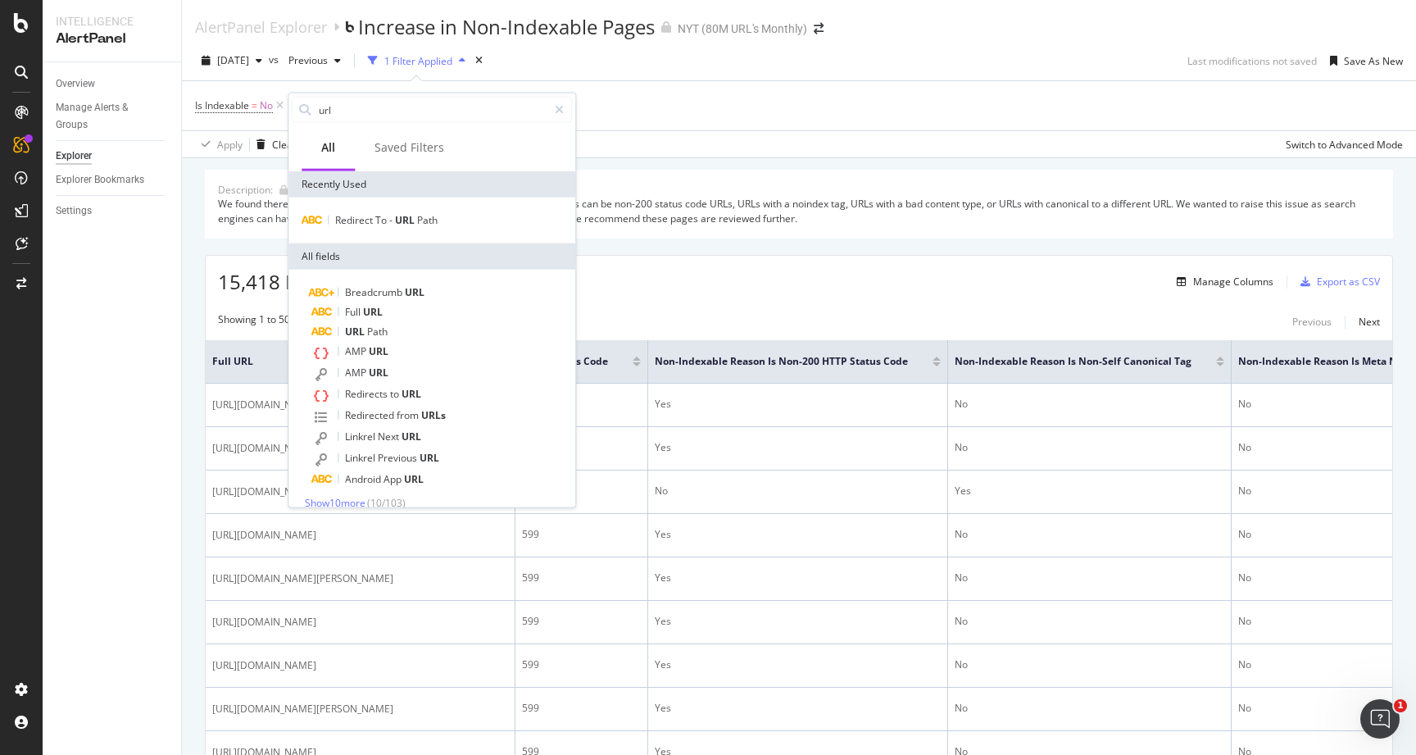
click at [712, 142] on div "Apply Clear Save Switch to Advanced Mode" at bounding box center [799, 143] width 1234 height 27
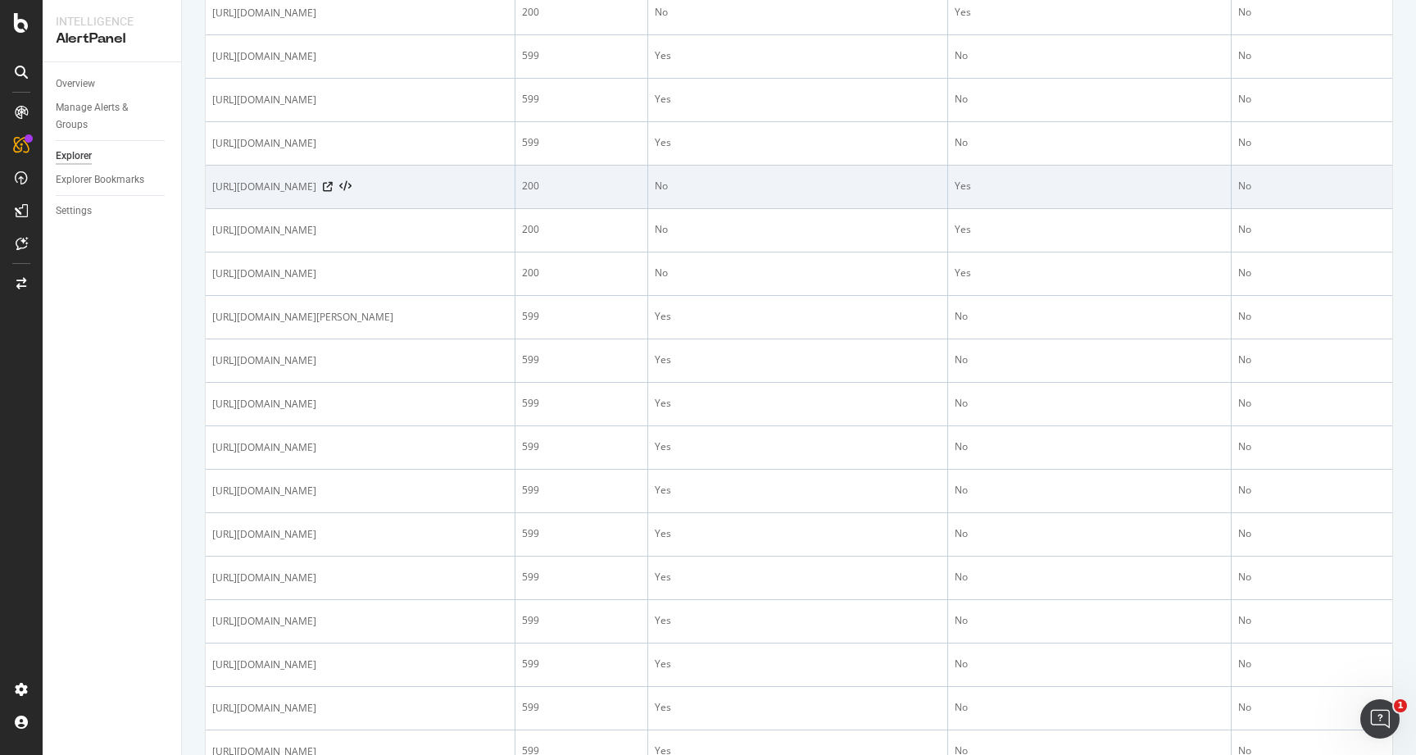
scroll to position [876, 0]
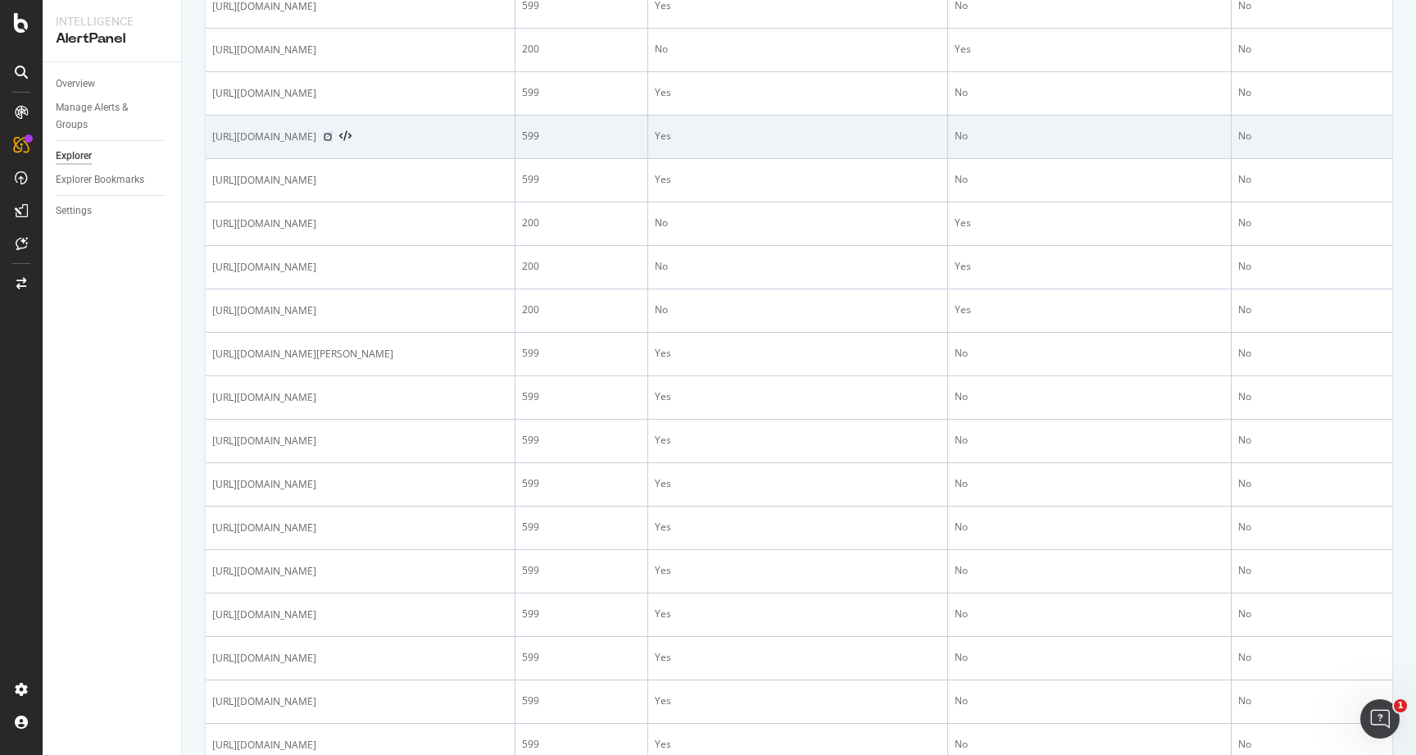
click at [333, 142] on icon at bounding box center [328, 137] width 10 height 10
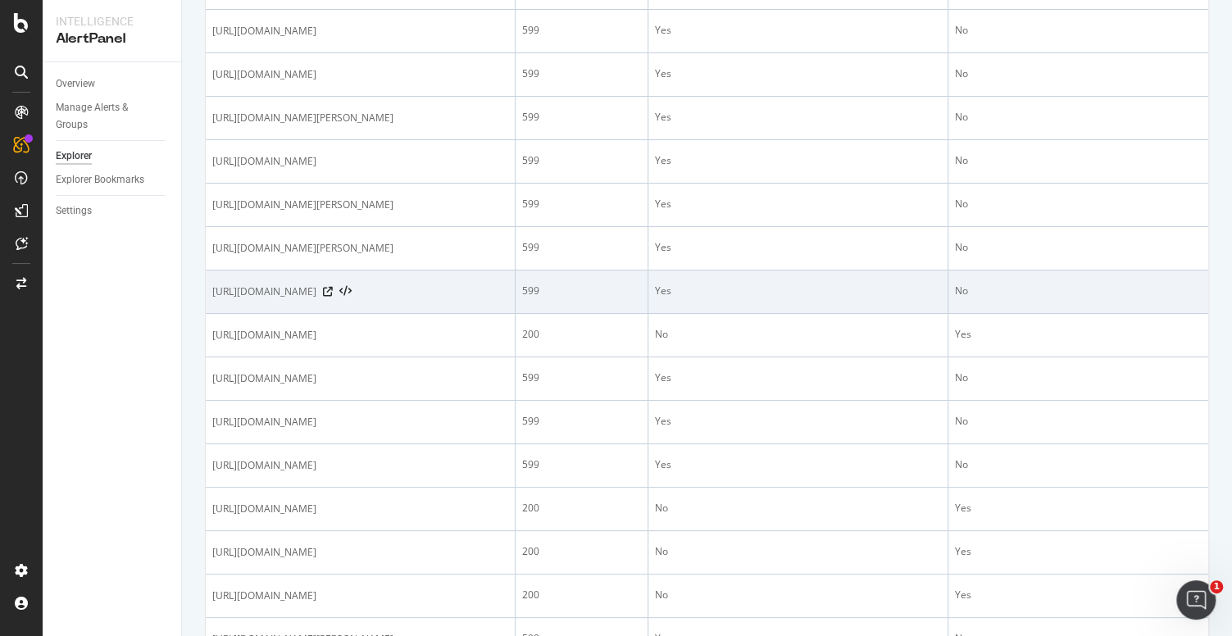
scroll to position [582, 0]
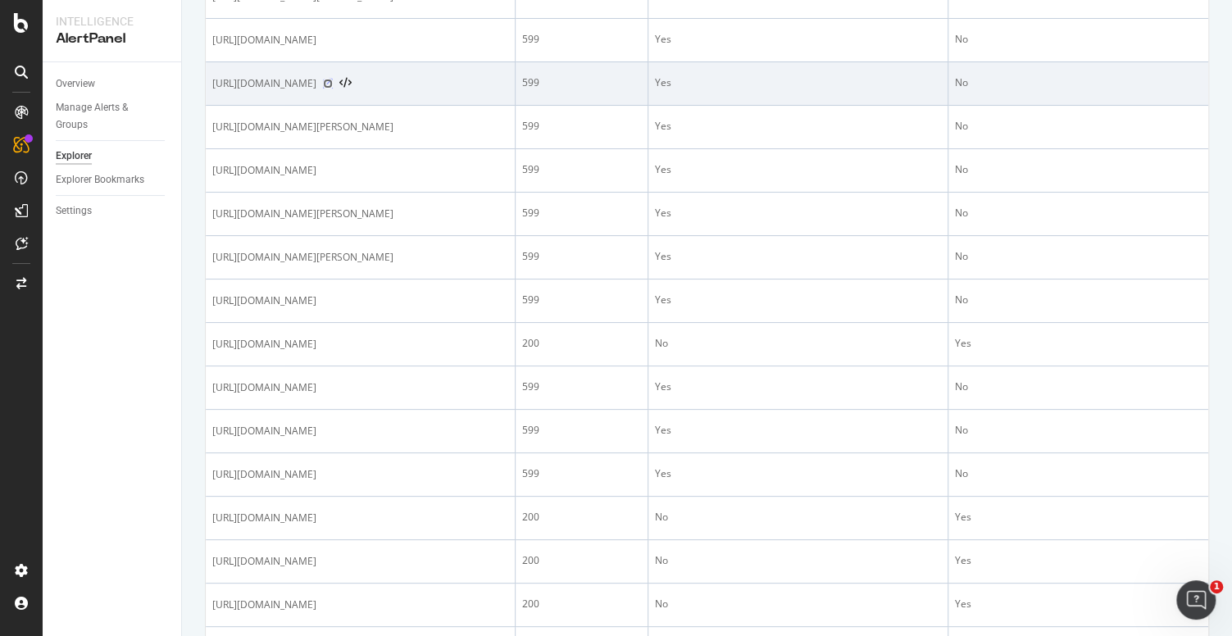
click at [333, 88] on icon at bounding box center [328, 84] width 10 height 10
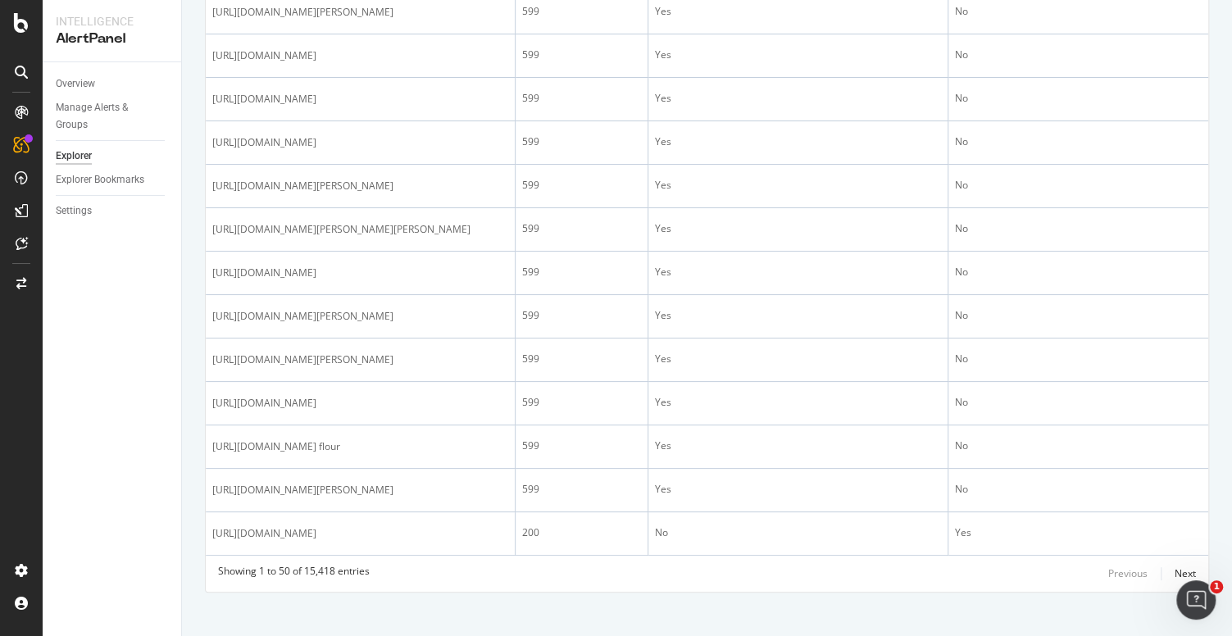
scroll to position [2199, 0]
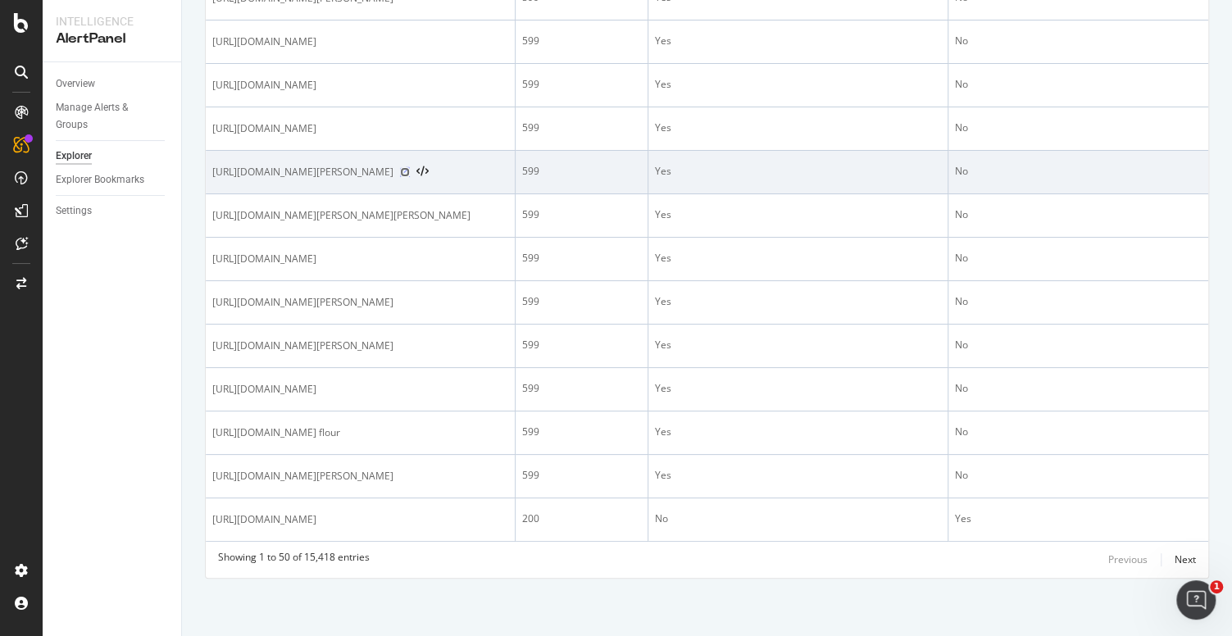
click at [410, 177] on icon at bounding box center [405, 172] width 10 height 10
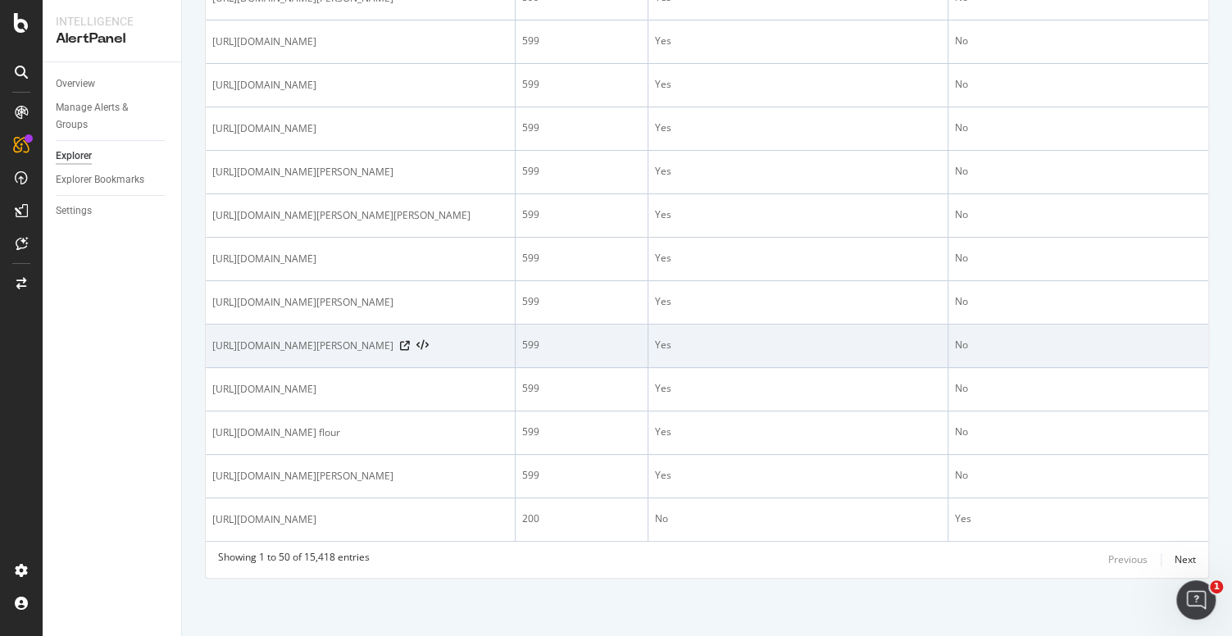
scroll to position [2301, 0]
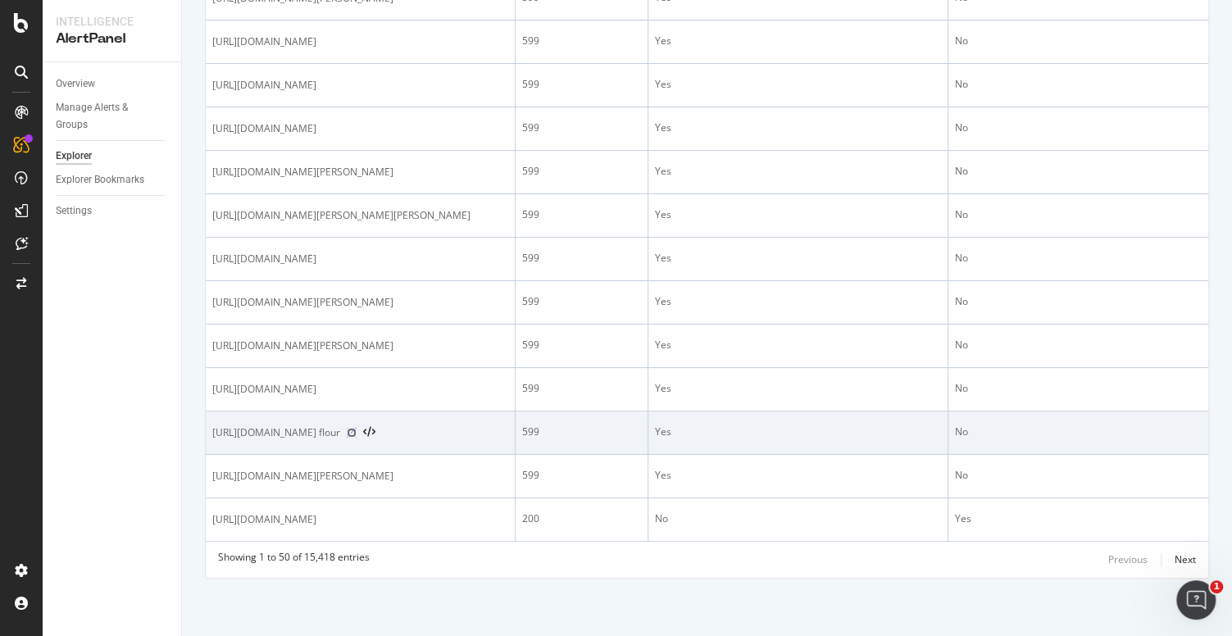
click at [356, 438] on icon at bounding box center [352, 433] width 10 height 10
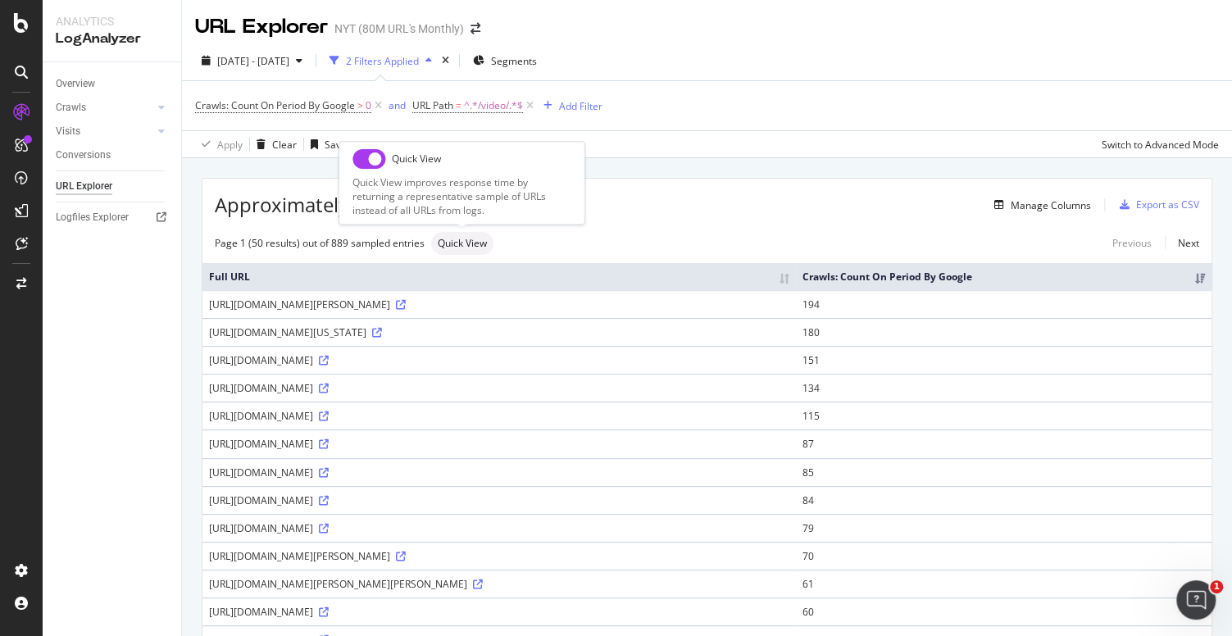
click at [461, 244] on span "Quick View" at bounding box center [462, 243] width 49 height 10
click at [373, 156] on input "checkbox" at bounding box center [368, 159] width 33 height 20
checkbox input "true"
click at [448, 242] on span "Quick View" at bounding box center [462, 243] width 49 height 10
click at [370, 151] on input "checkbox" at bounding box center [368, 159] width 33 height 20
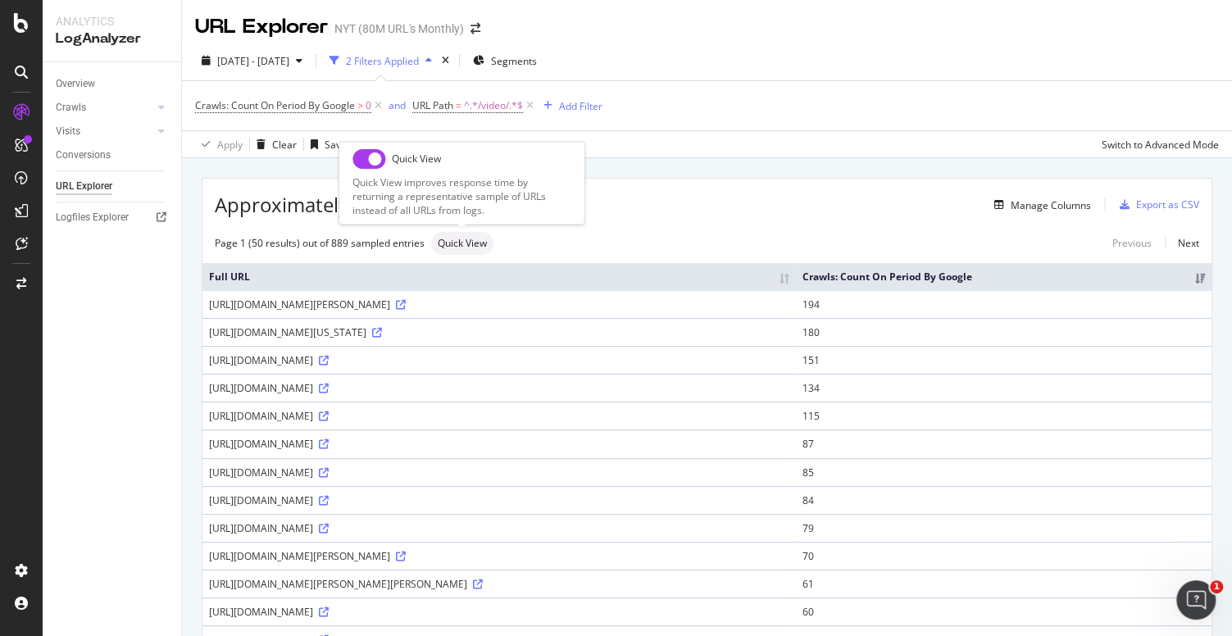
checkbox input "true"
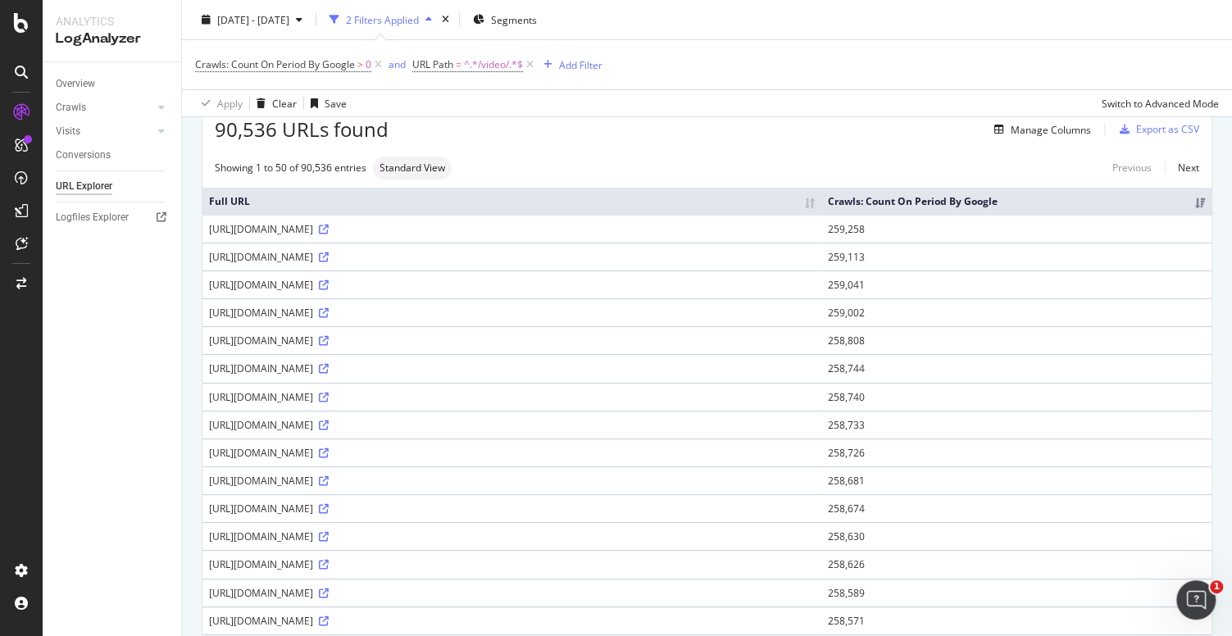
scroll to position [77, 0]
click at [1162, 123] on div "Export as CSV" at bounding box center [1167, 127] width 63 height 14
